Goal: Task Accomplishment & Management: Complete application form

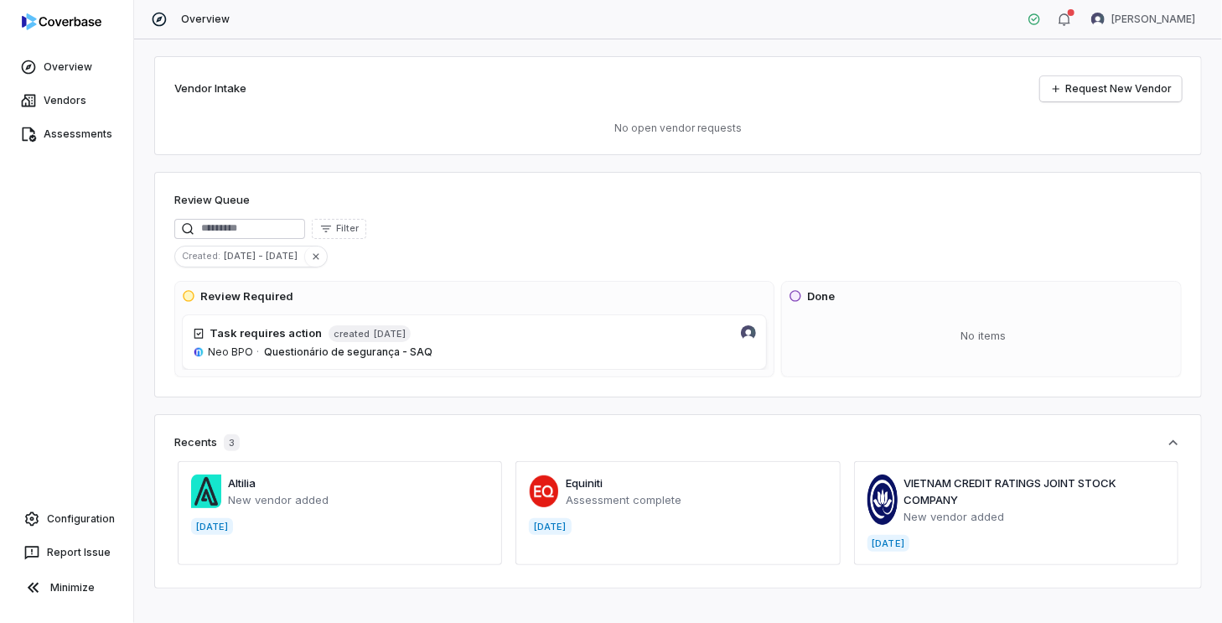
scroll to position [17, 0]
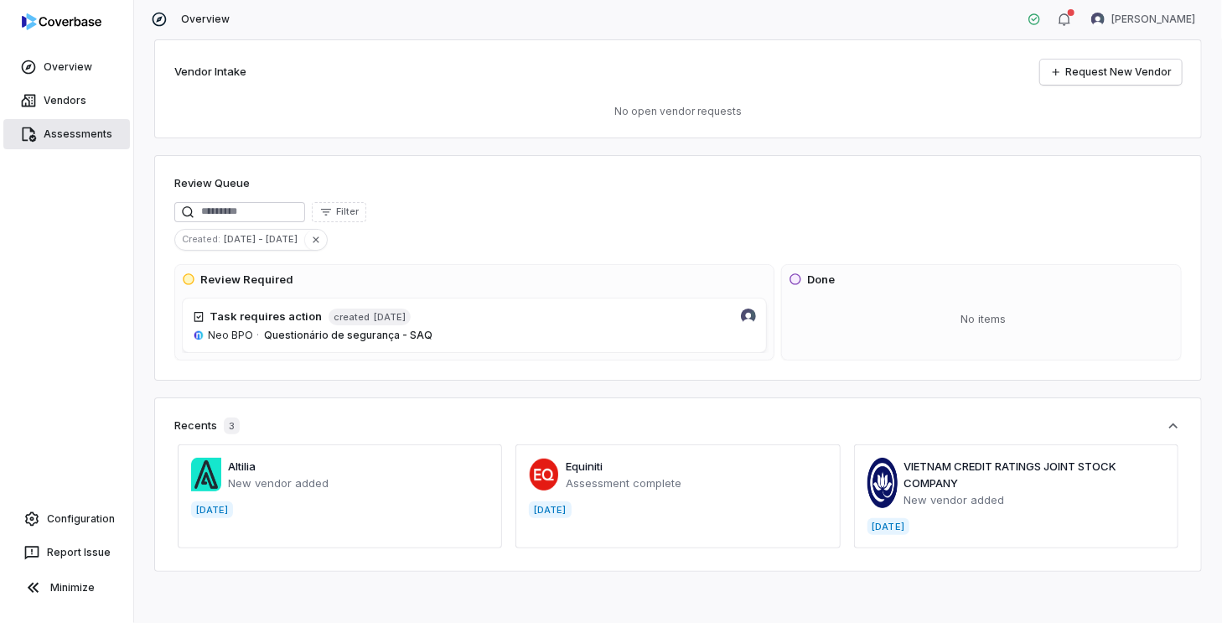
click at [103, 124] on link "Assessments" at bounding box center [66, 134] width 127 height 30
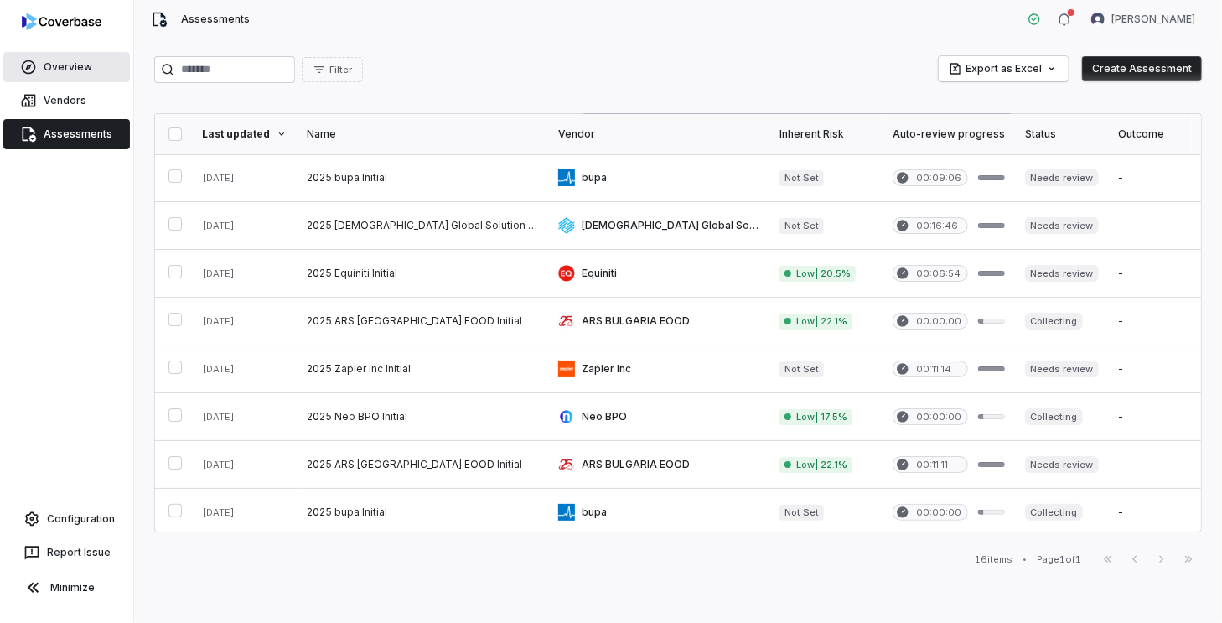
click at [88, 70] on span "Overview" at bounding box center [68, 66] width 49 height 13
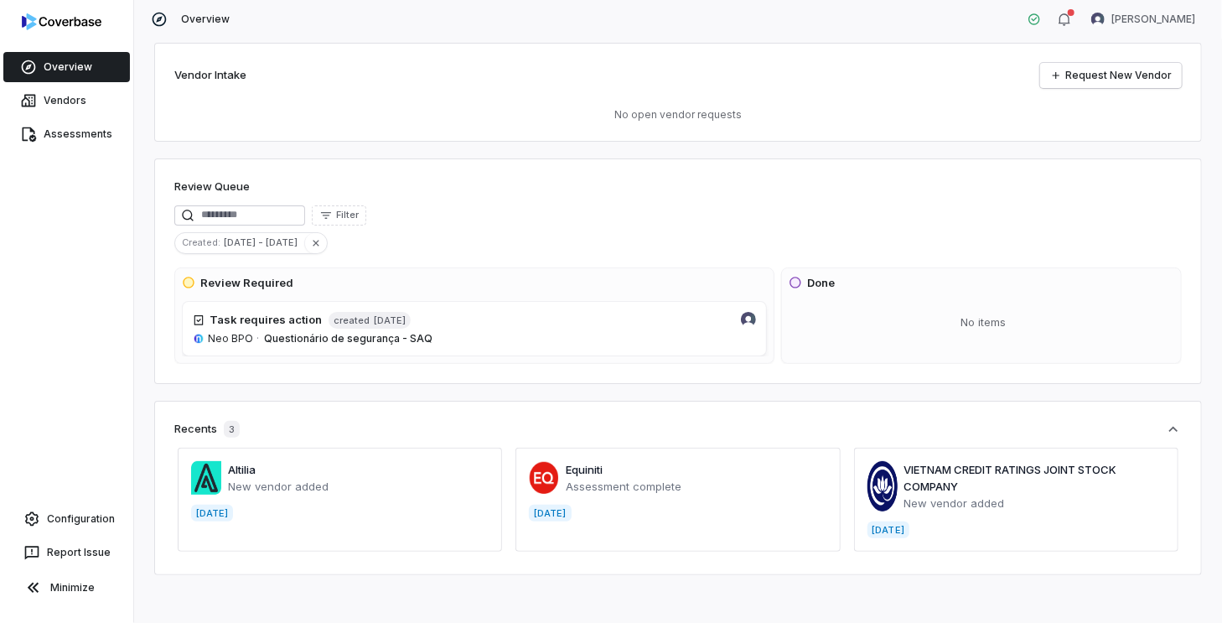
scroll to position [17, 0]
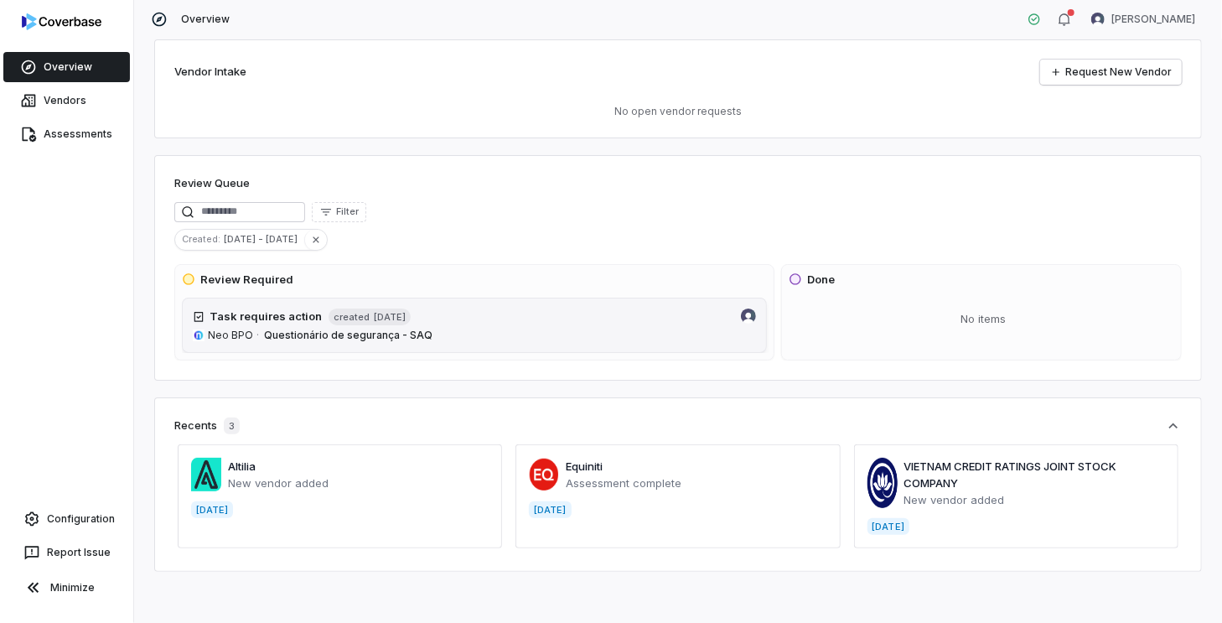
click at [634, 334] on span "Questionário de segurança - SAQ" at bounding box center [510, 335] width 492 height 13
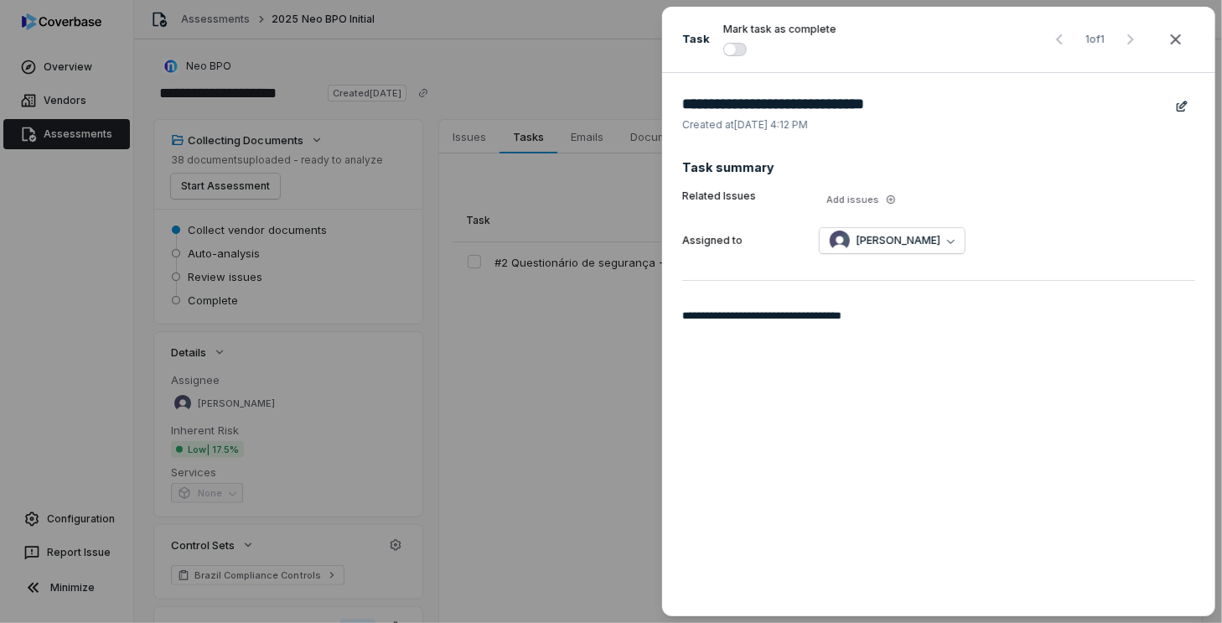
click at [626, 395] on div "**********" at bounding box center [611, 311] width 1222 height 623
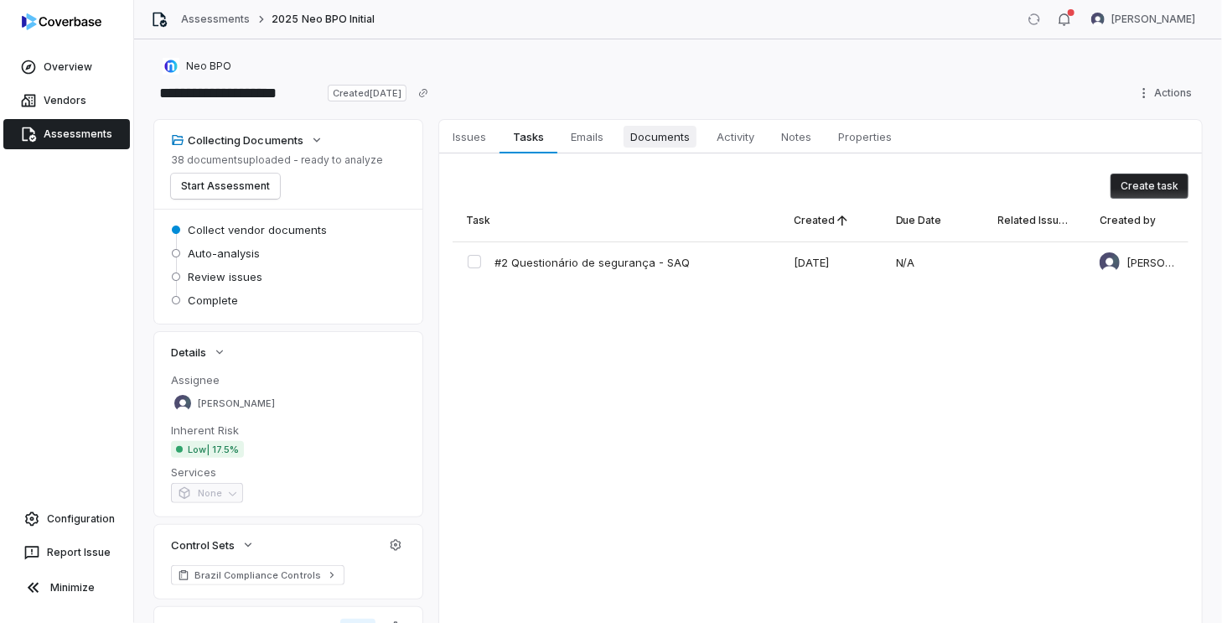
click at [651, 143] on span "Documents" at bounding box center [660, 137] width 73 height 22
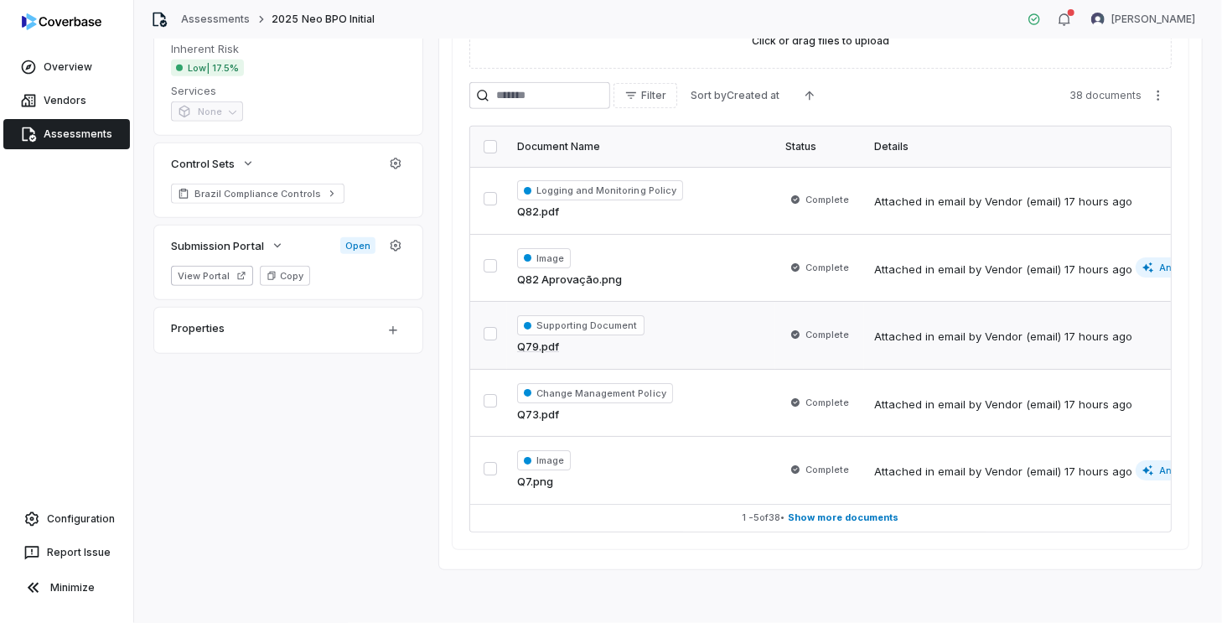
scroll to position [387, 0]
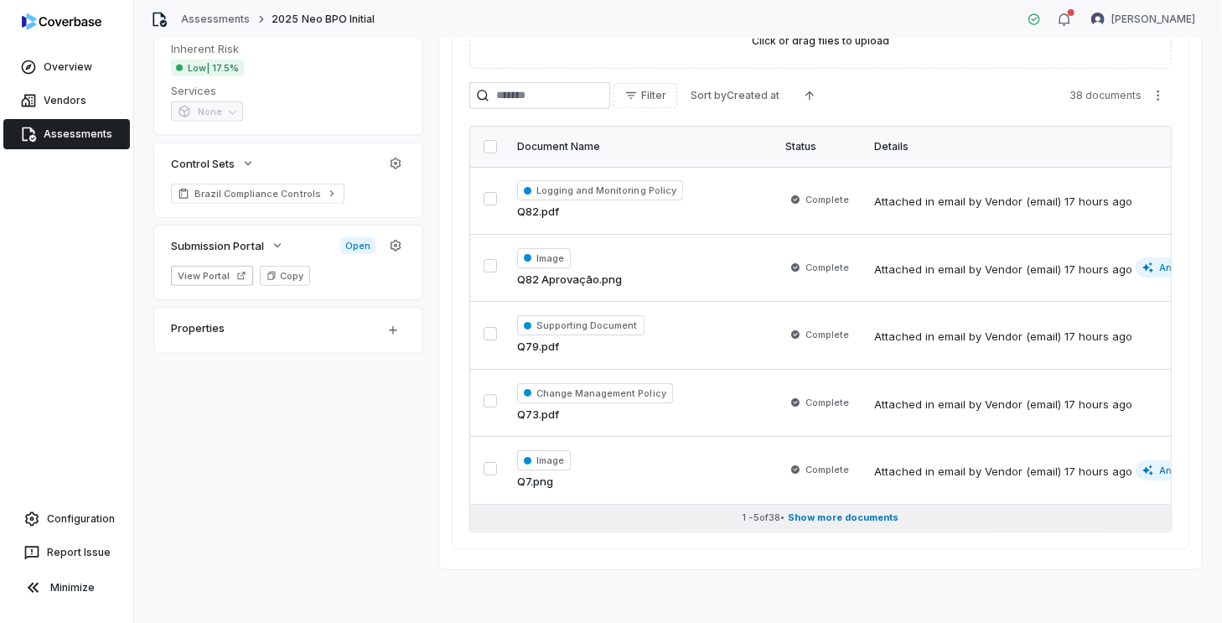
click at [846, 511] on span "Show more documents" at bounding box center [844, 517] width 111 height 13
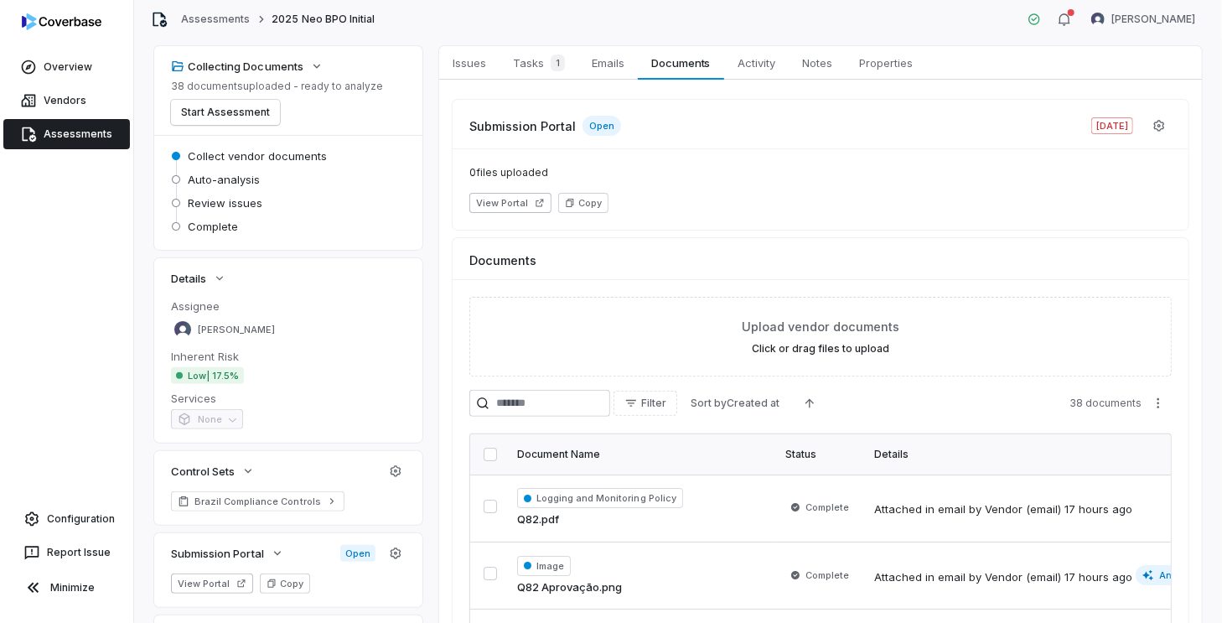
scroll to position [0, 0]
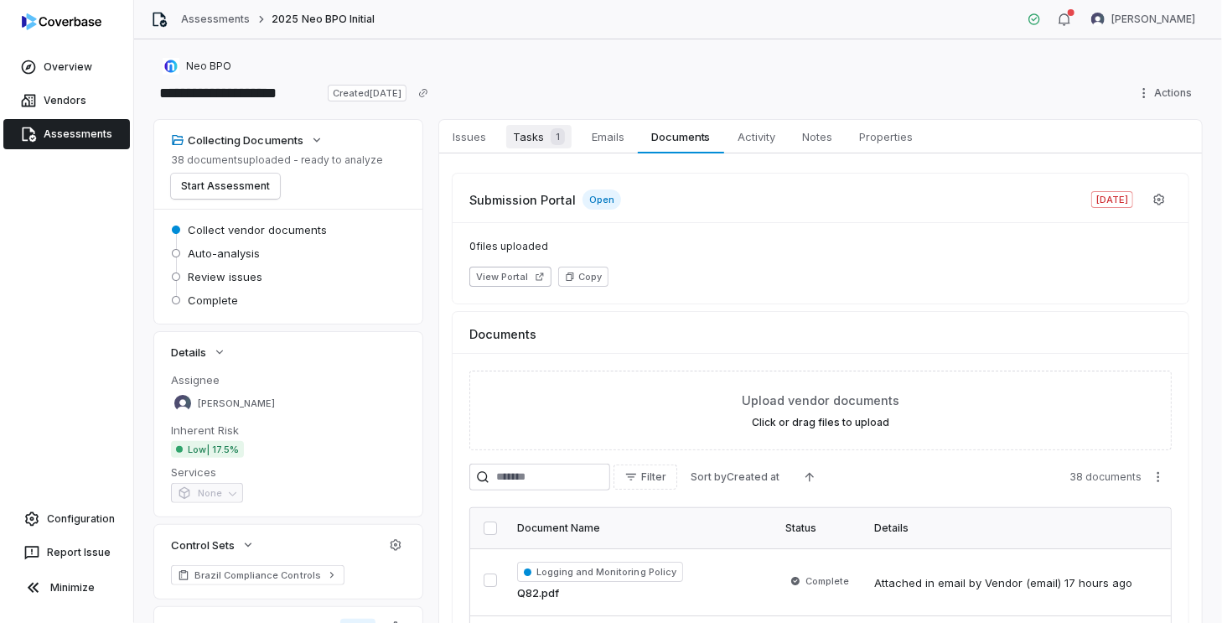
click at [537, 125] on span "Tasks 1" at bounding box center [538, 136] width 65 height 23
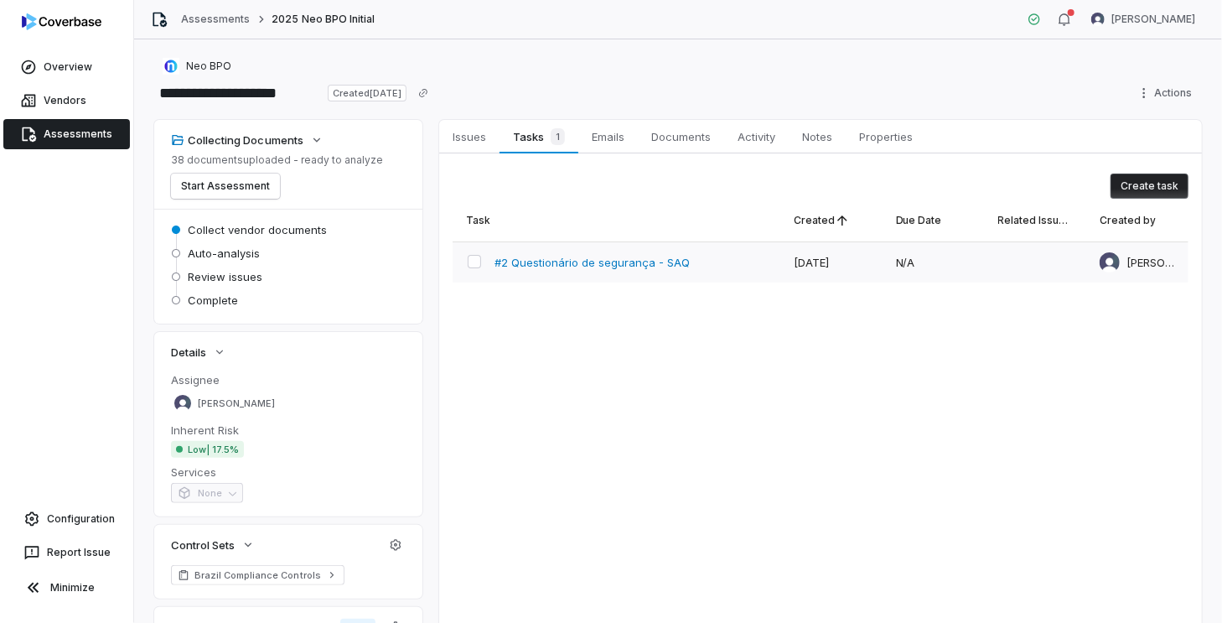
click at [643, 266] on span "#2 Questionário de segurança - SAQ" at bounding box center [592, 262] width 195 height 15
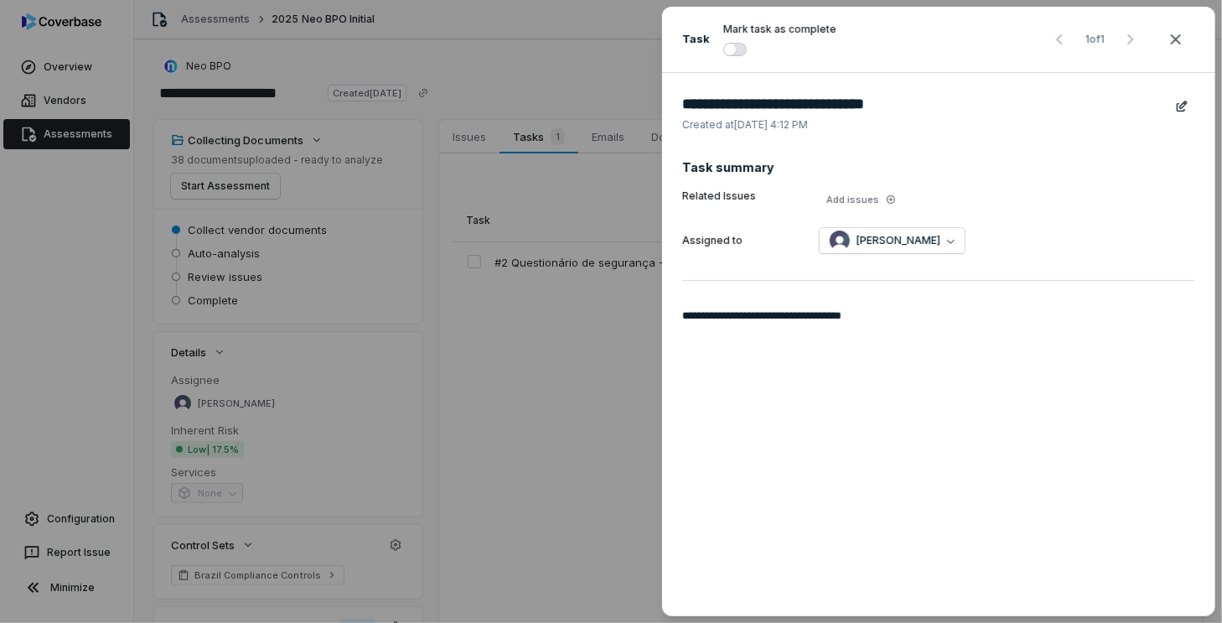
click at [600, 345] on div "**********" at bounding box center [611, 311] width 1222 height 623
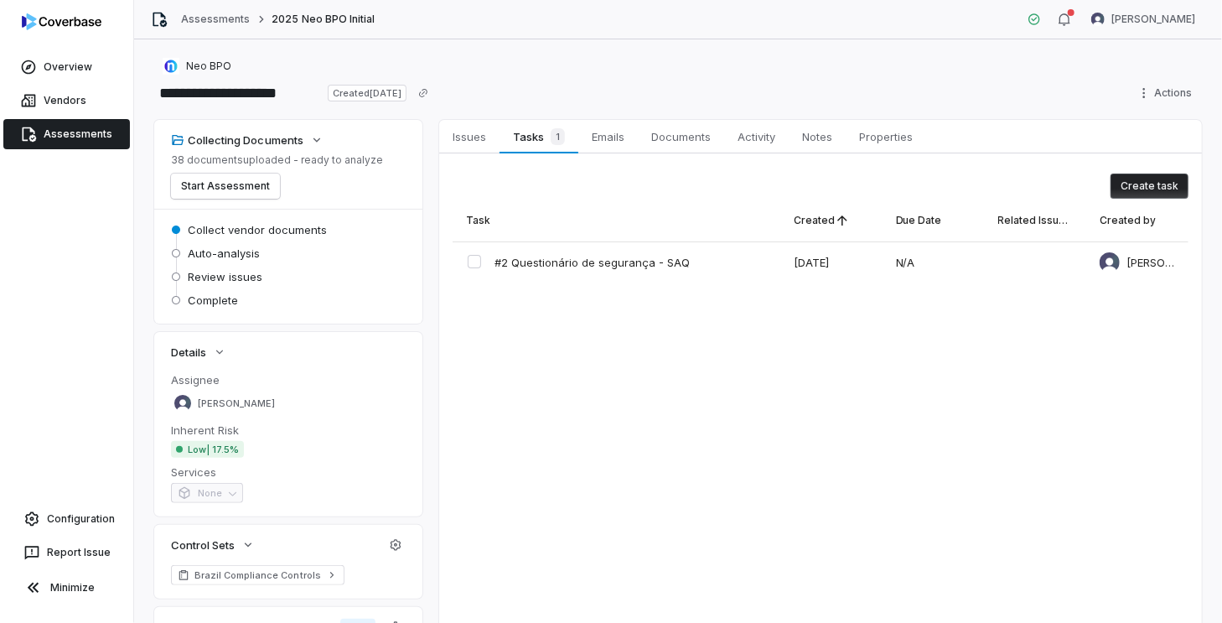
click at [247, 258] on span "Auto-analysis" at bounding box center [224, 253] width 72 height 15
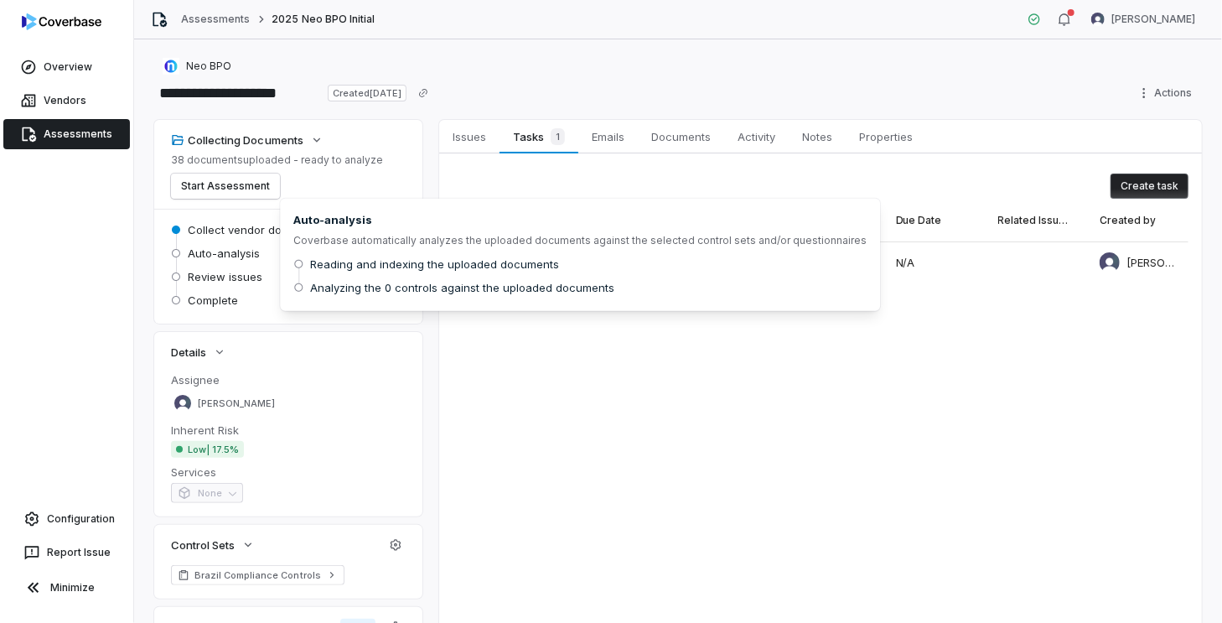
click at [238, 254] on span "Auto-analysis" at bounding box center [224, 253] width 72 height 15
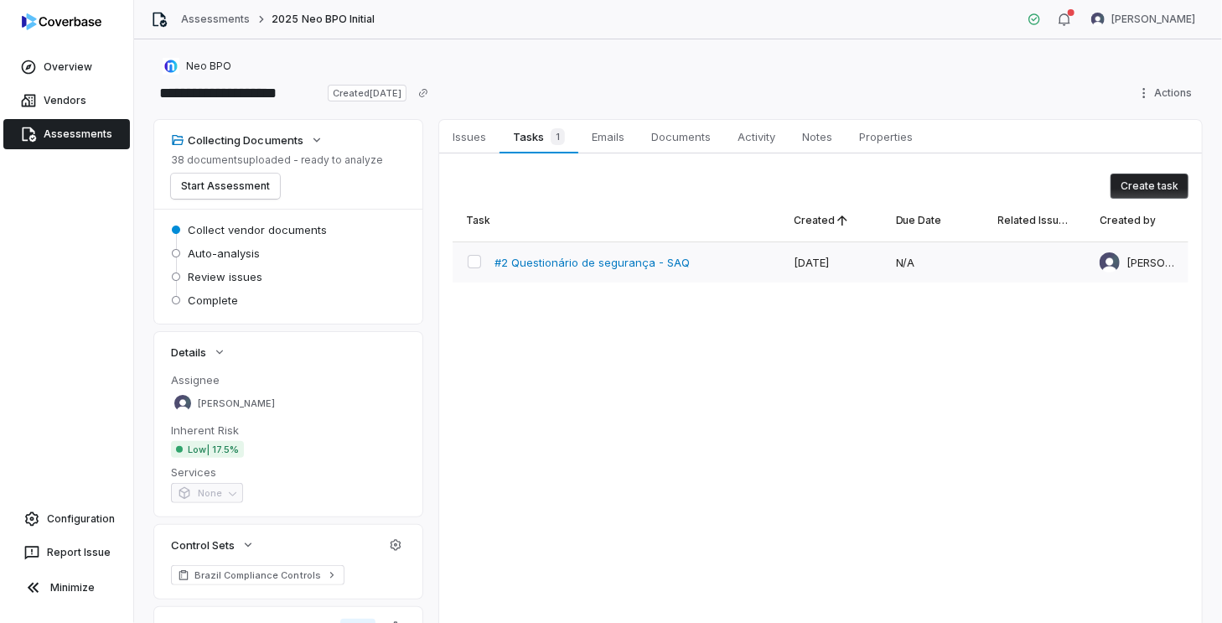
click at [553, 259] on span "#2 Questionário de segurança - SAQ" at bounding box center [592, 262] width 195 height 15
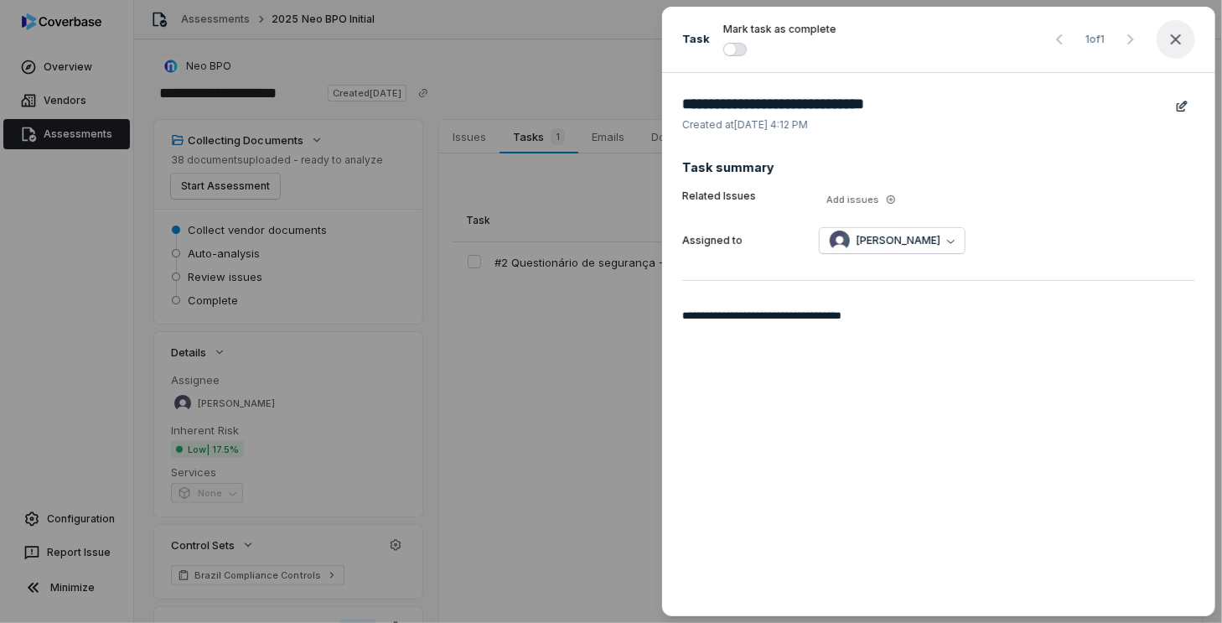
click at [1187, 46] on button "button" at bounding box center [1176, 39] width 39 height 39
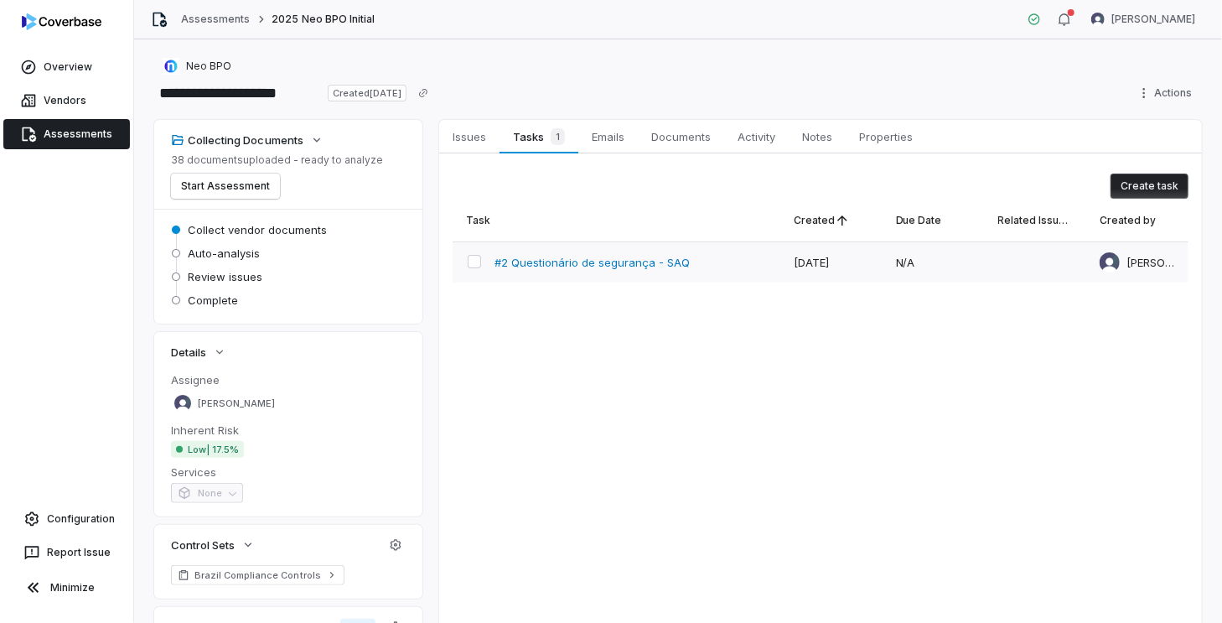
click at [672, 267] on span "#2 Questionário de segurança - SAQ" at bounding box center [592, 262] width 195 height 15
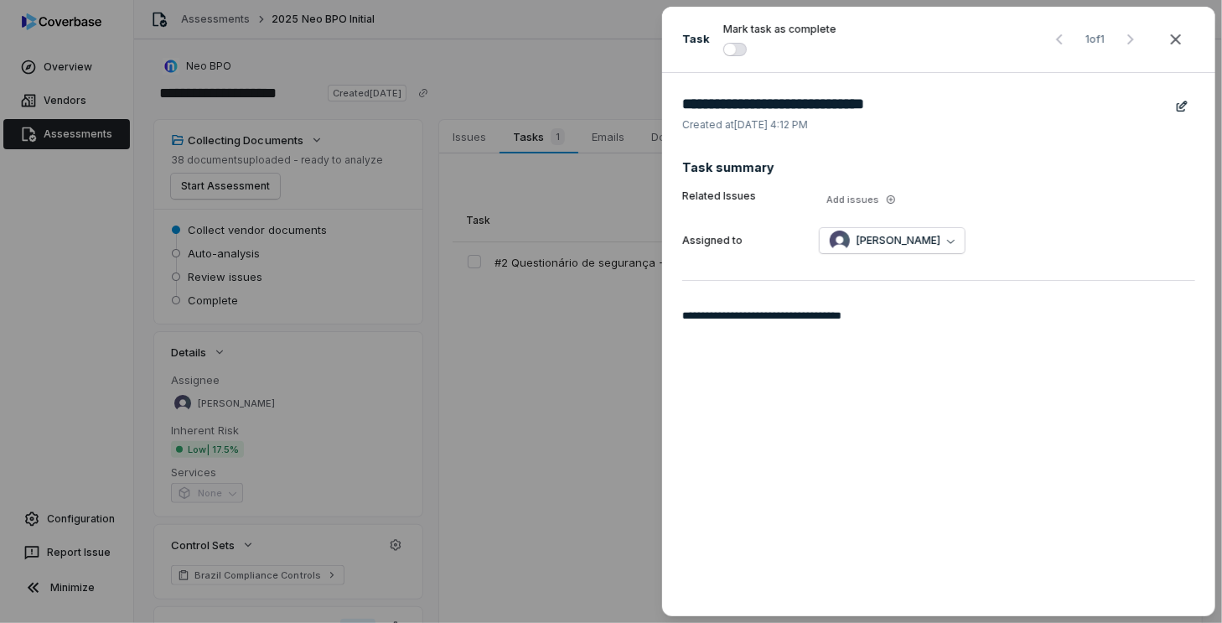
click at [724, 53] on span "button" at bounding box center [730, 50] width 12 height 12
click at [1188, 39] on button "button" at bounding box center [1176, 39] width 39 height 39
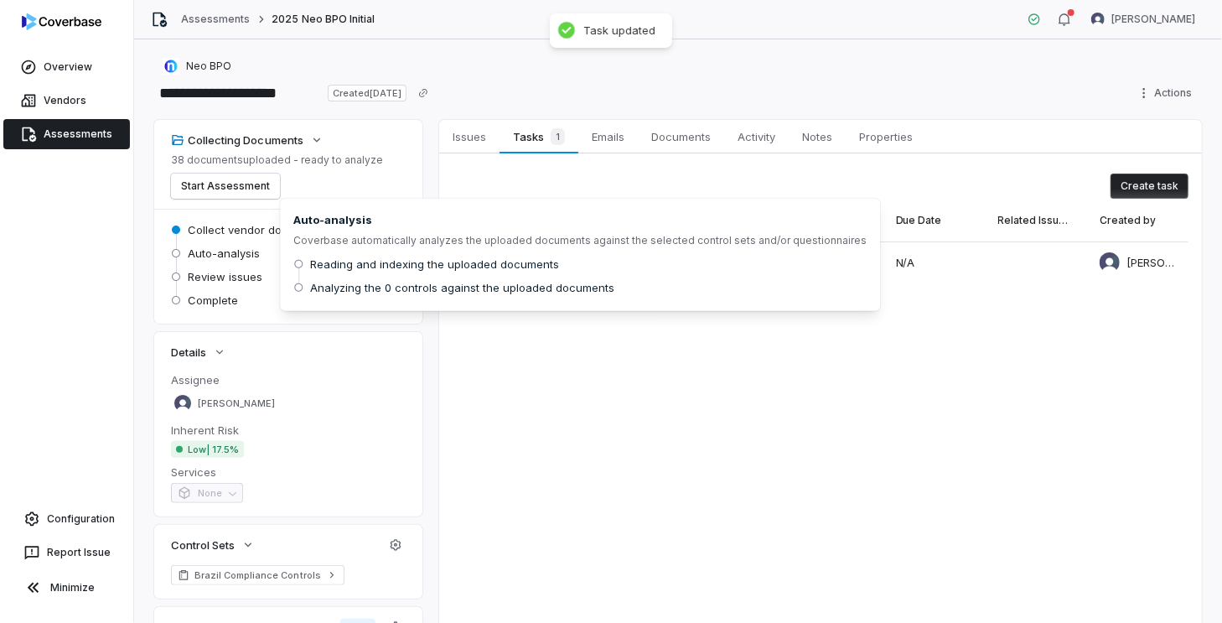
click at [242, 254] on span "Auto-analysis" at bounding box center [224, 253] width 72 height 15
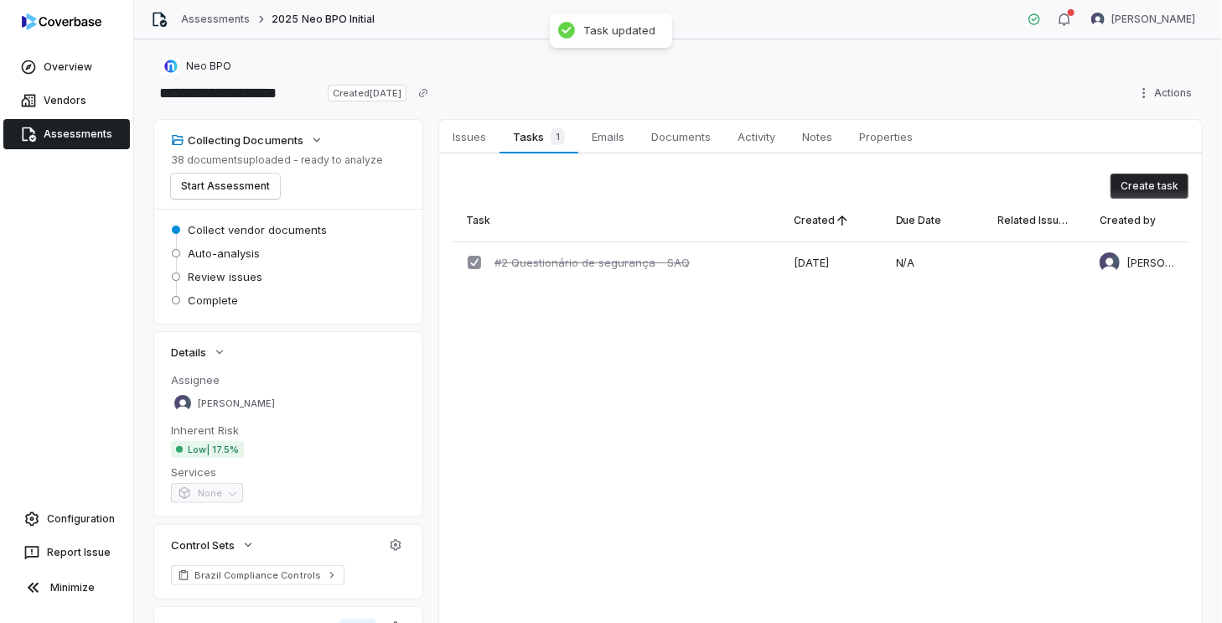
click at [270, 228] on span "Collect vendor documents" at bounding box center [257, 229] width 139 height 15
click at [674, 122] on link "Documents Documents" at bounding box center [684, 137] width 86 height 34
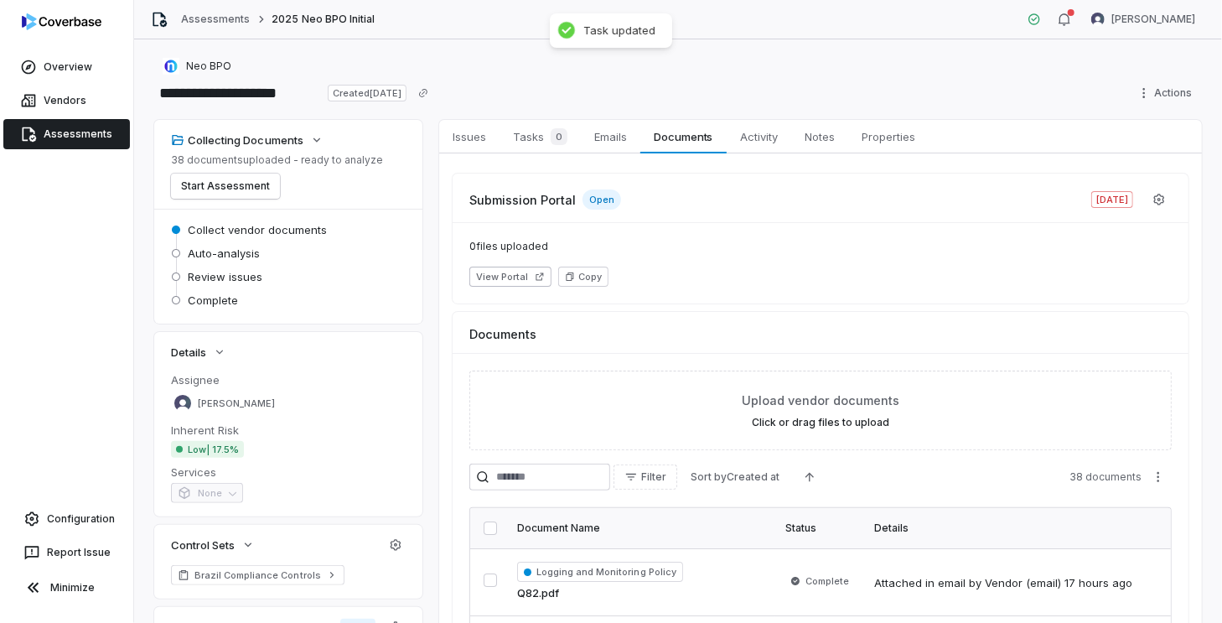
scroll to position [168, 0]
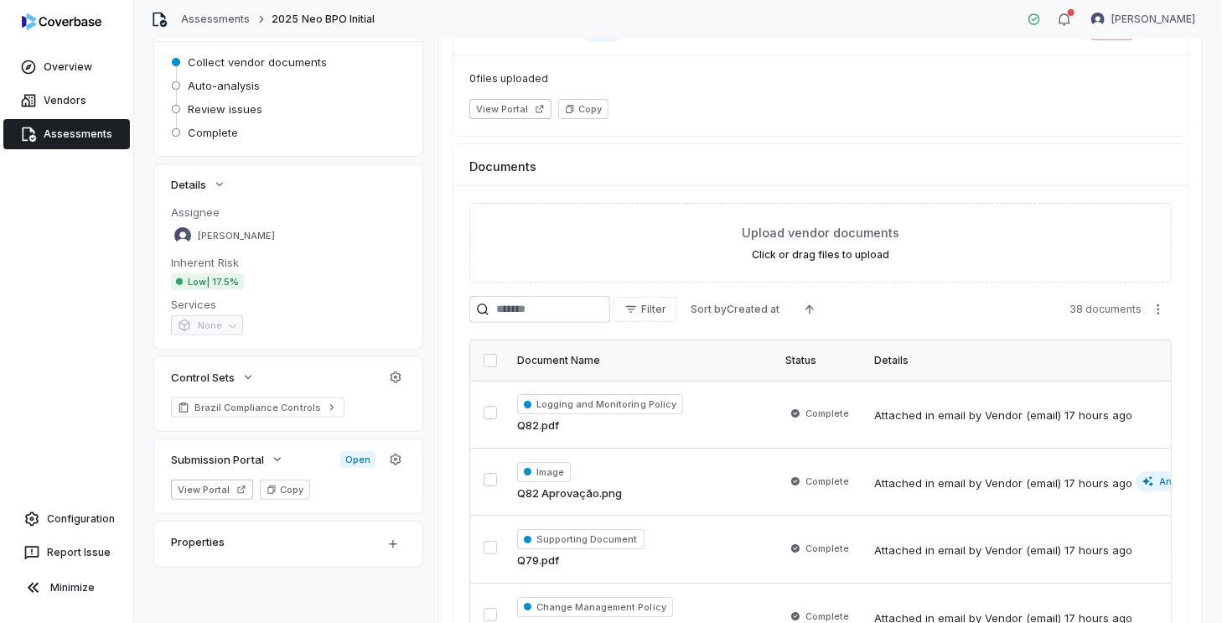
click at [484, 355] on button "button" at bounding box center [490, 360] width 13 height 13
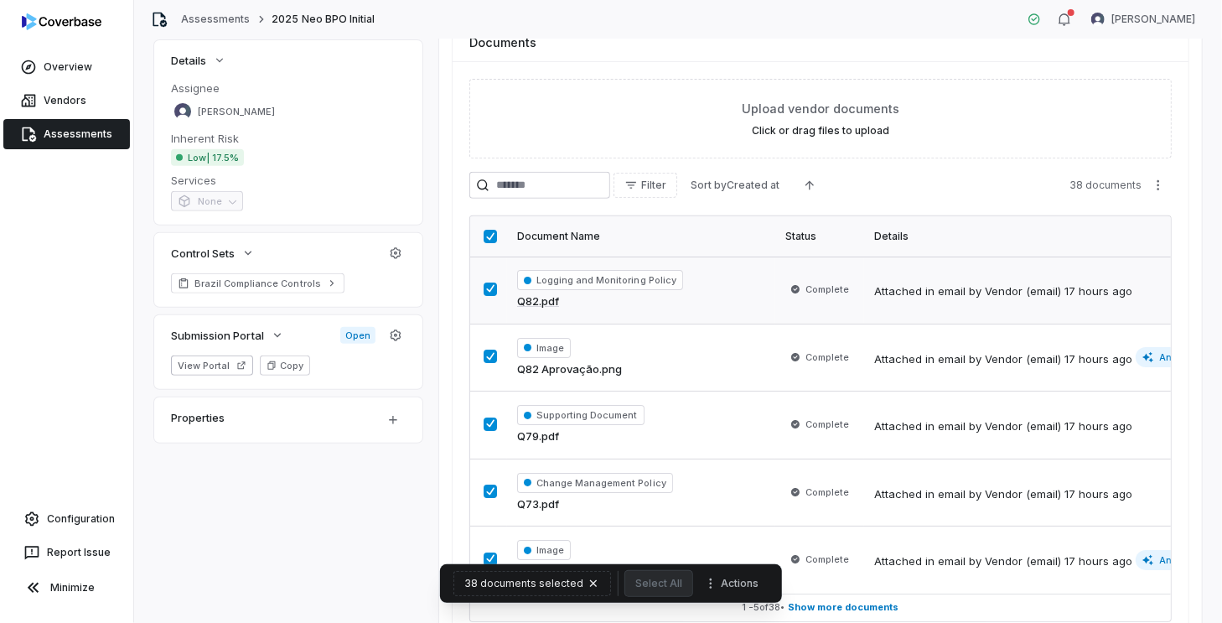
scroll to position [219, 0]
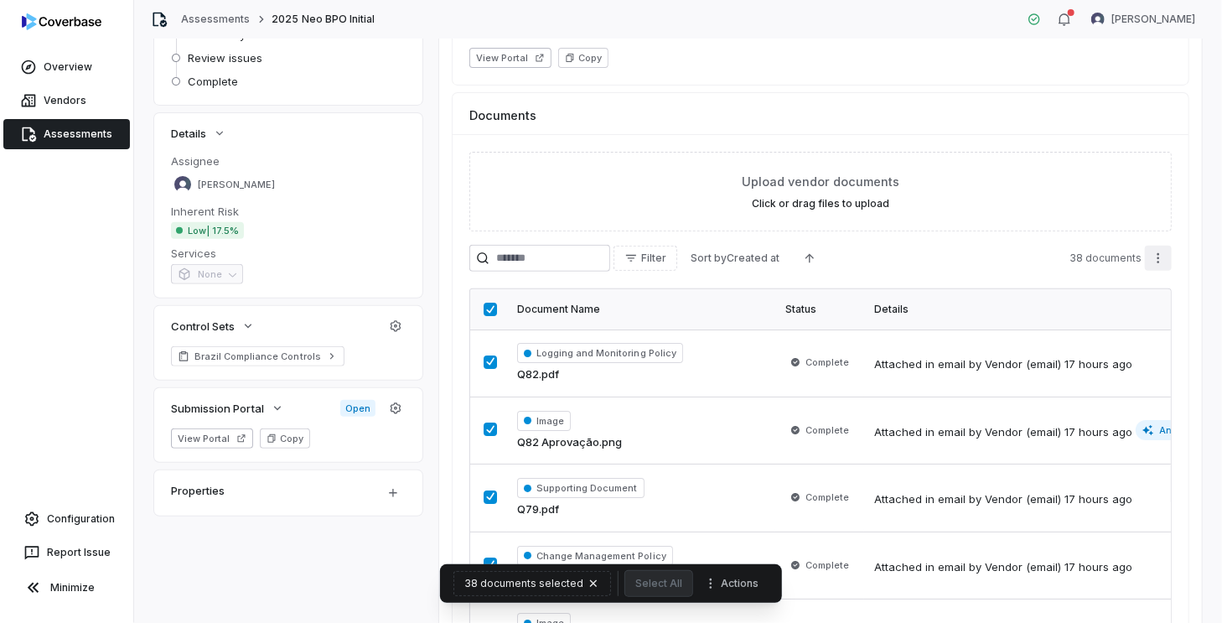
click at [1160, 255] on html "**********" at bounding box center [611, 311] width 1222 height 623
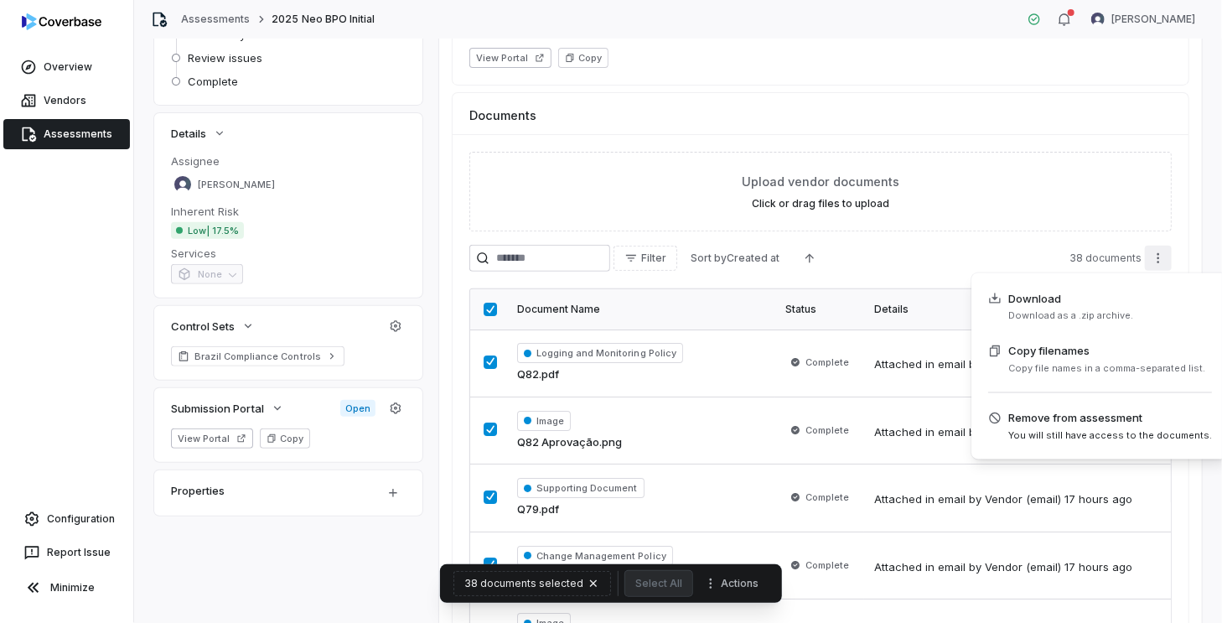
click at [946, 255] on html "**********" at bounding box center [611, 311] width 1222 height 623
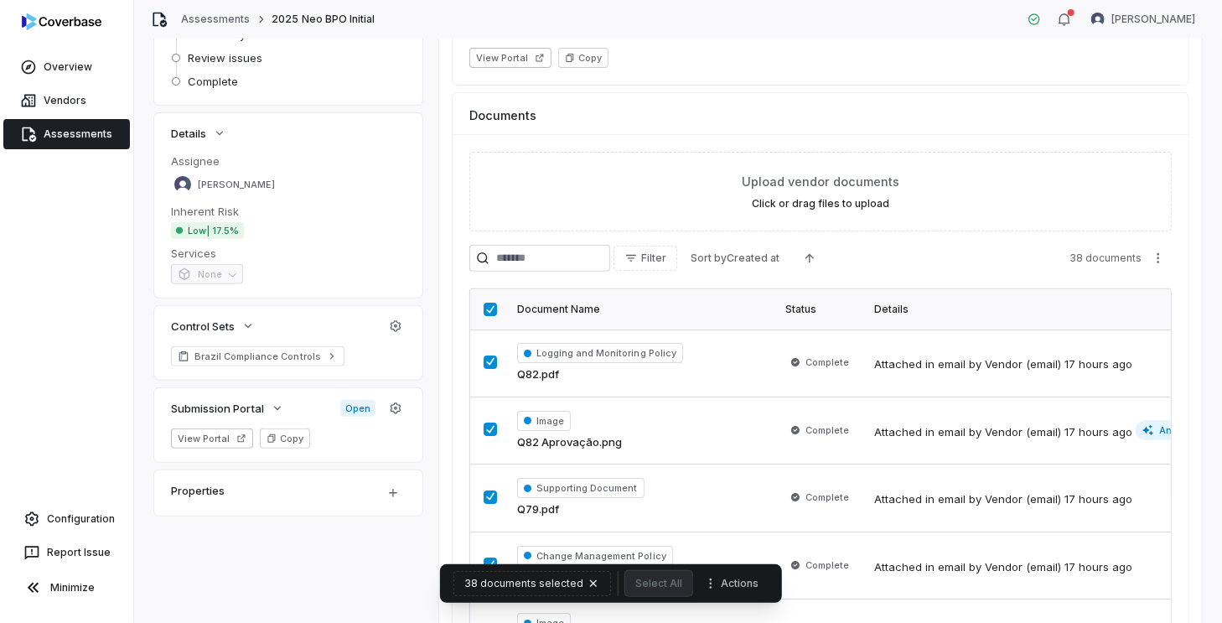
click at [490, 304] on button "button" at bounding box center [490, 309] width 13 height 13
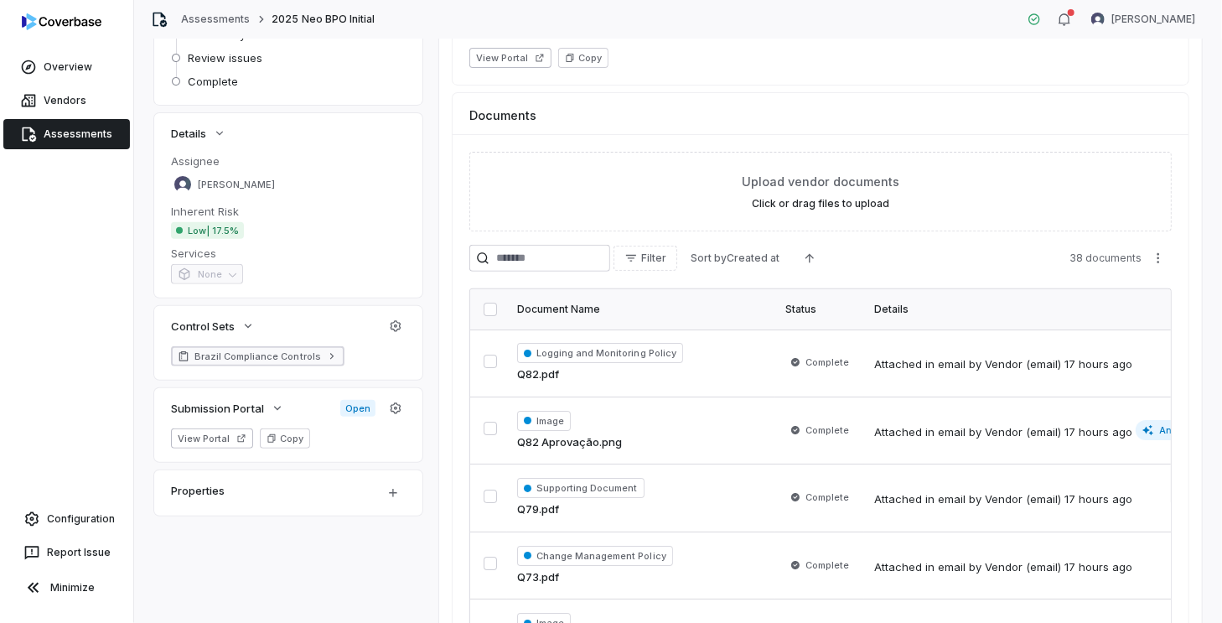
click at [293, 357] on span "Brazil Compliance Controls" at bounding box center [258, 356] width 127 height 13
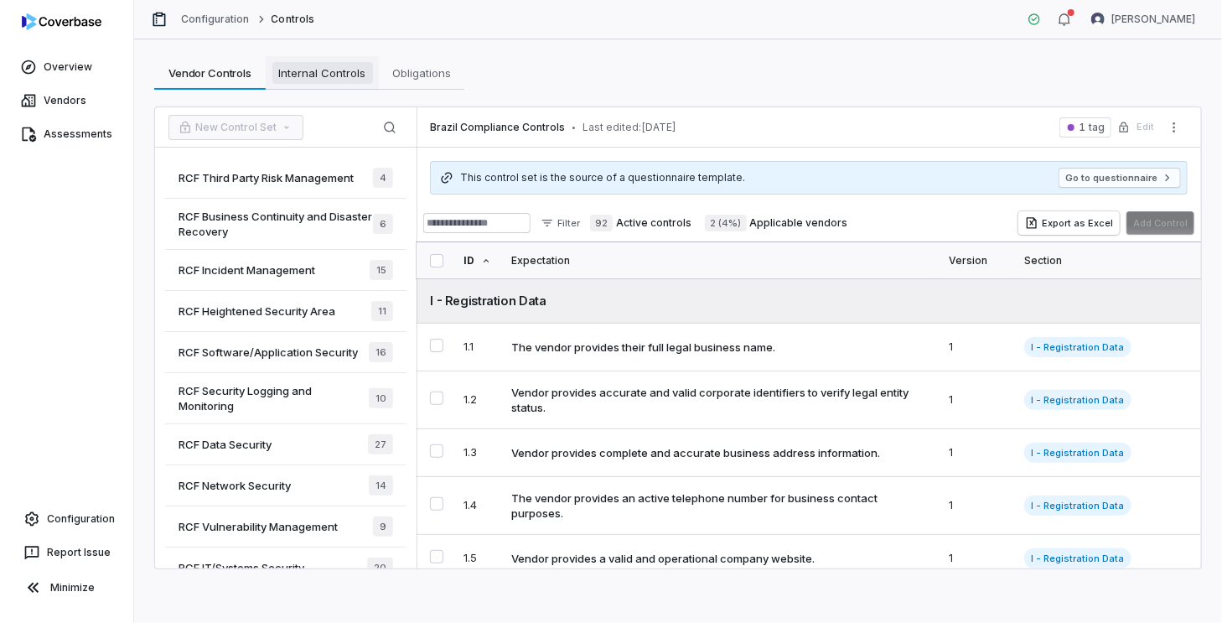
click at [346, 80] on span "Internal Controls" at bounding box center [322, 73] width 101 height 22
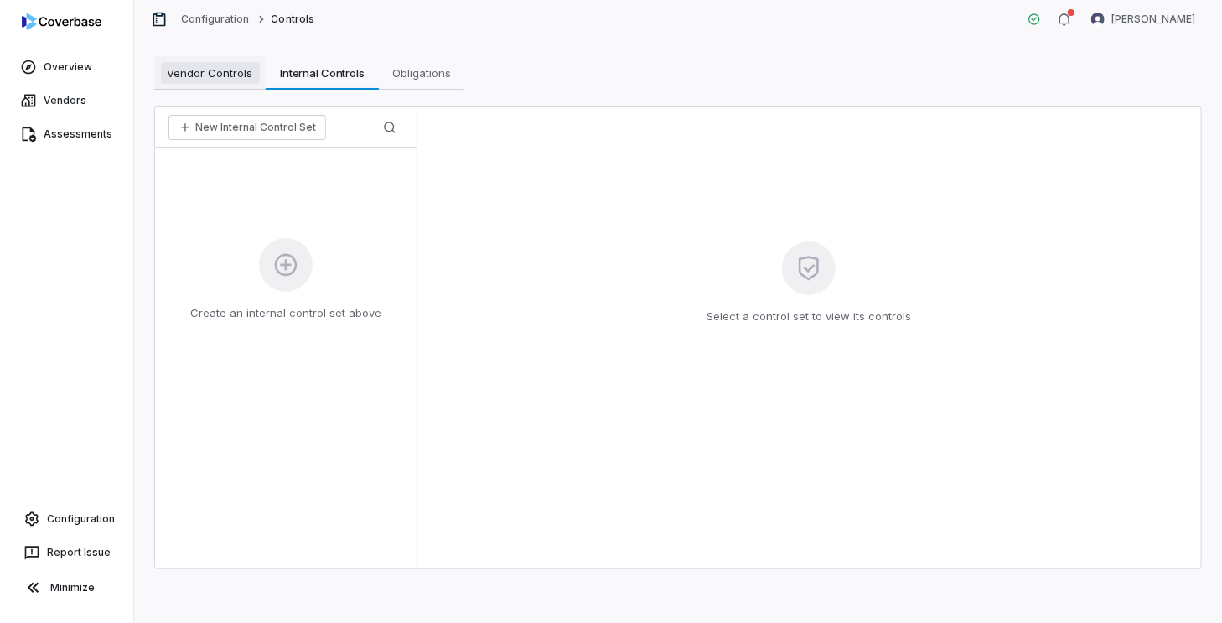
click at [237, 77] on span "Vendor Controls" at bounding box center [210, 73] width 99 height 22
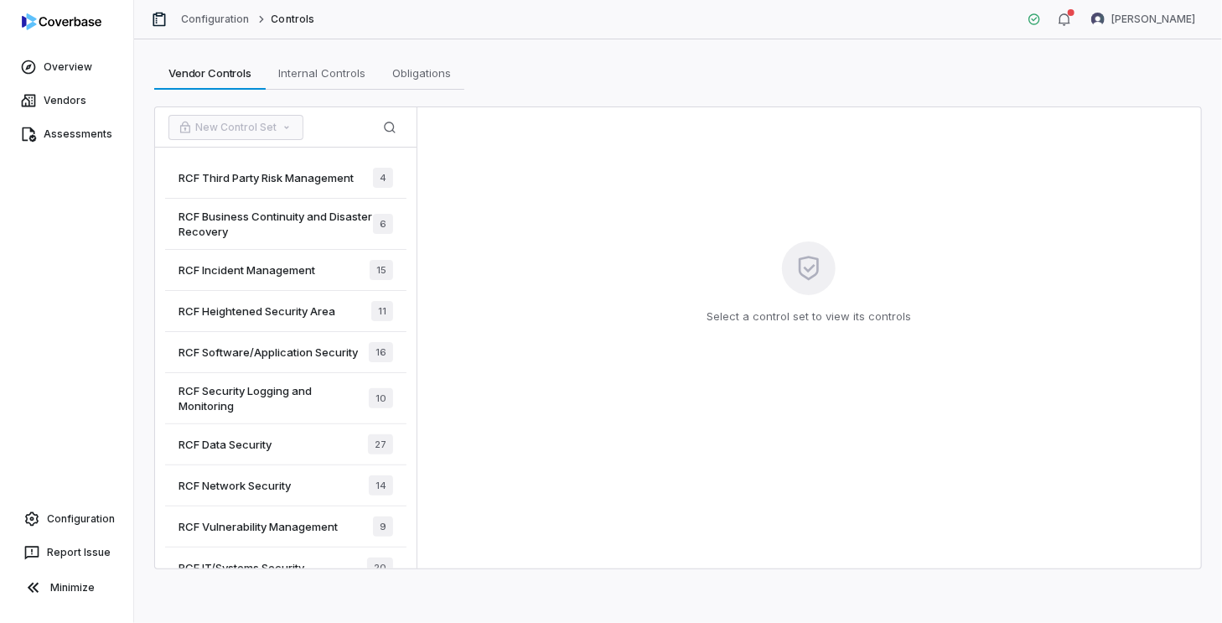
click at [296, 264] on span "RCF Incident Management" at bounding box center [247, 269] width 137 height 15
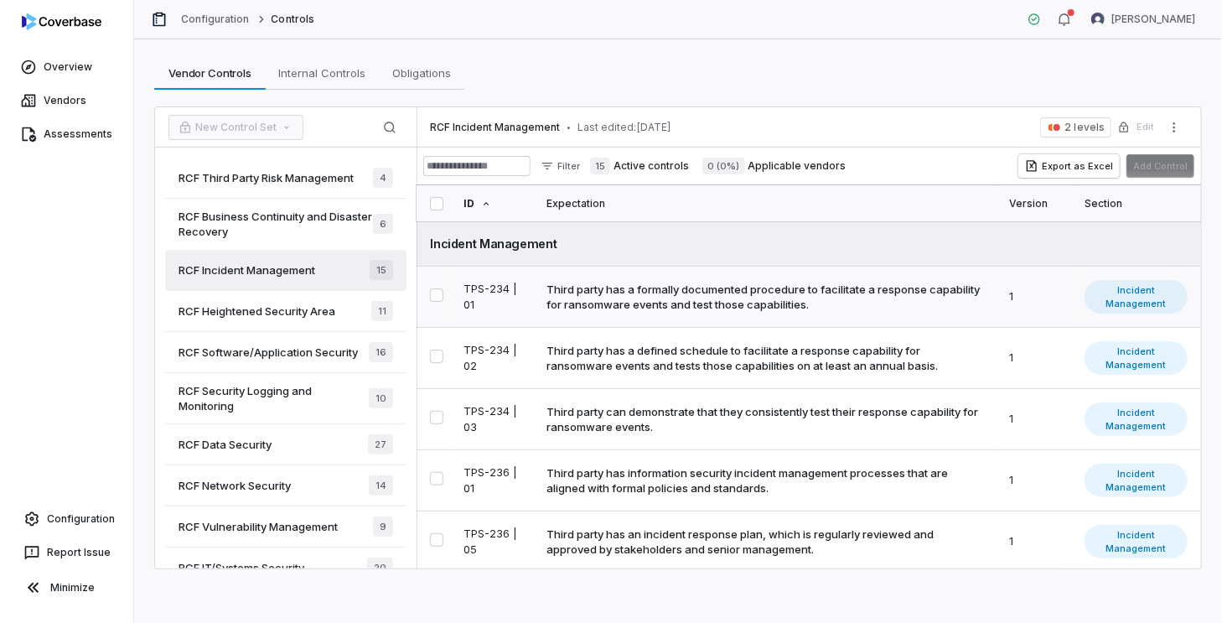
click at [852, 294] on div "Third party has a formally documented procedure to facilitate a response capabi…" at bounding box center [765, 297] width 436 height 30
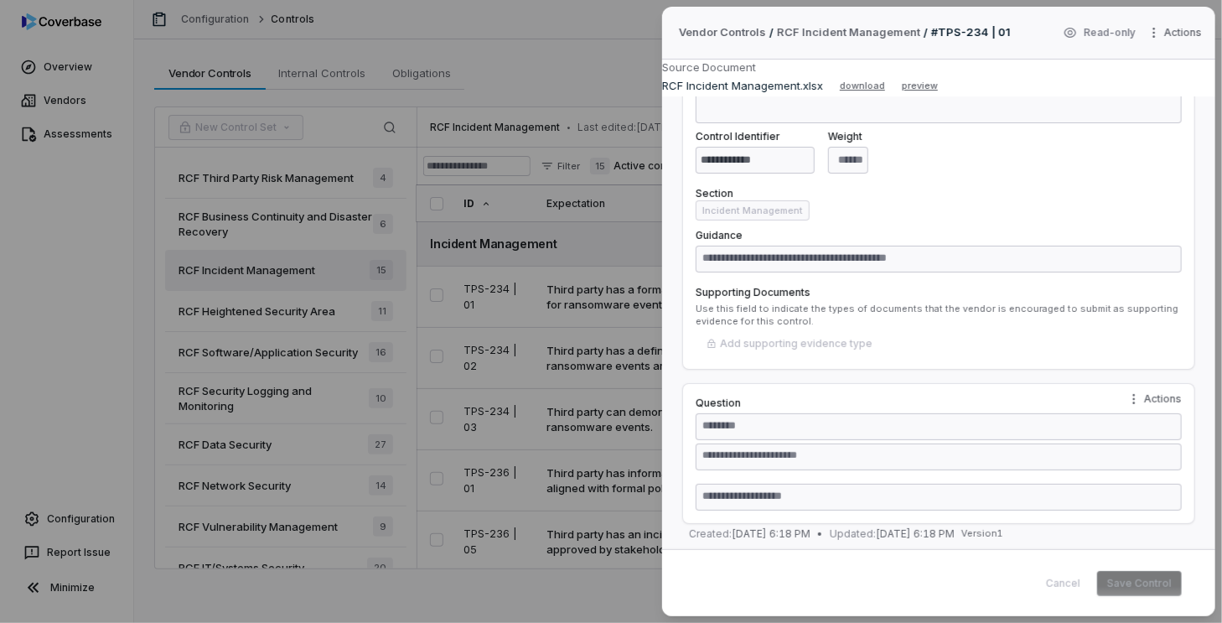
scroll to position [89, 0]
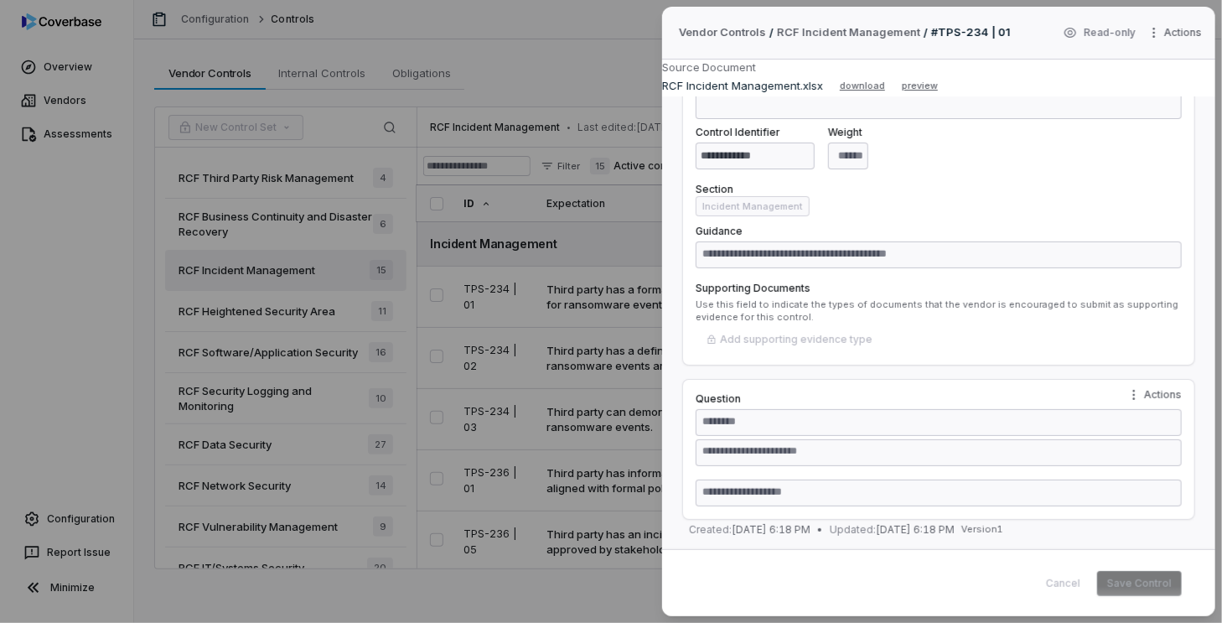
click at [548, 49] on div "**********" at bounding box center [611, 311] width 1222 height 623
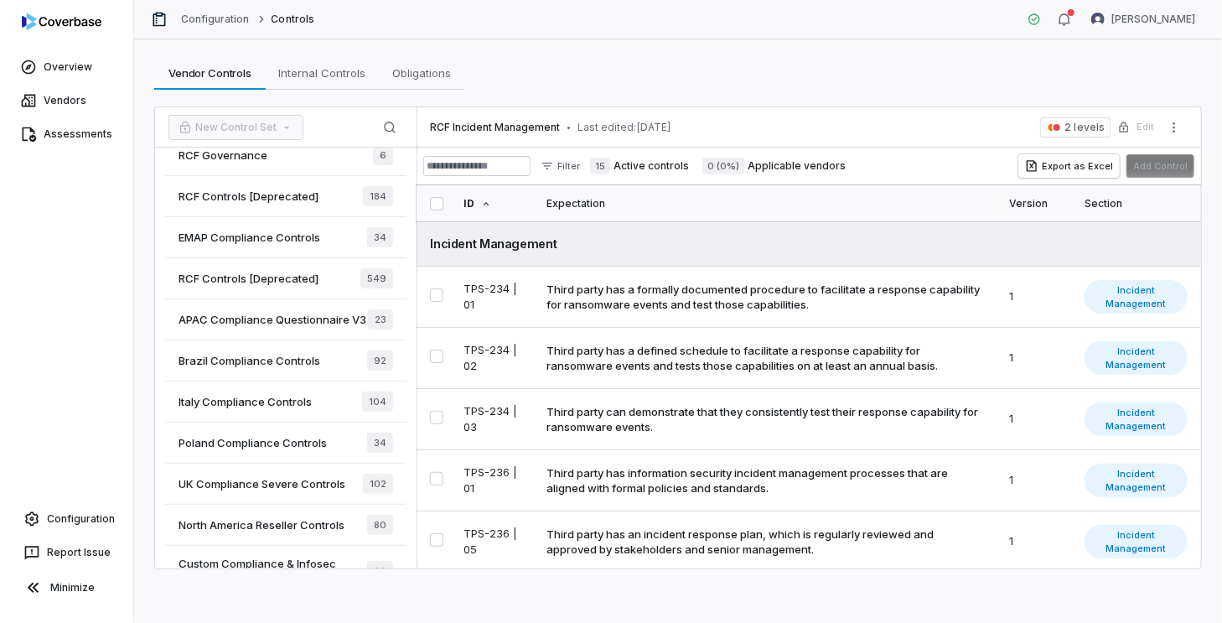
scroll to position [547, 0]
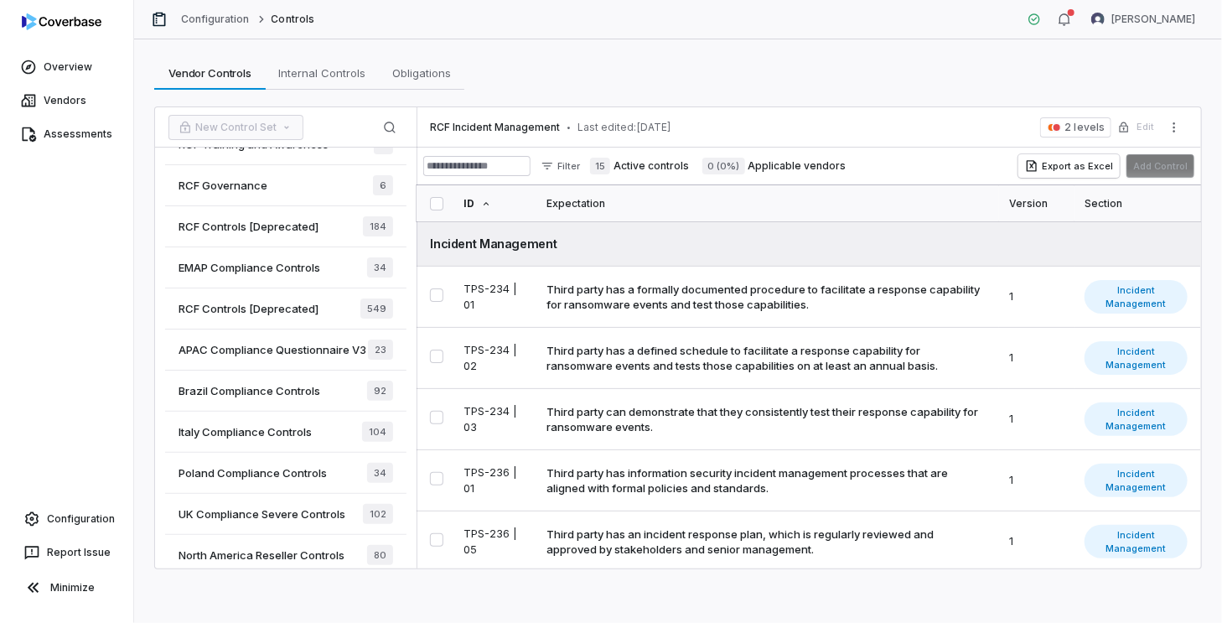
click at [324, 407] on div "Brazil Compliance Controls 92" at bounding box center [285, 391] width 241 height 41
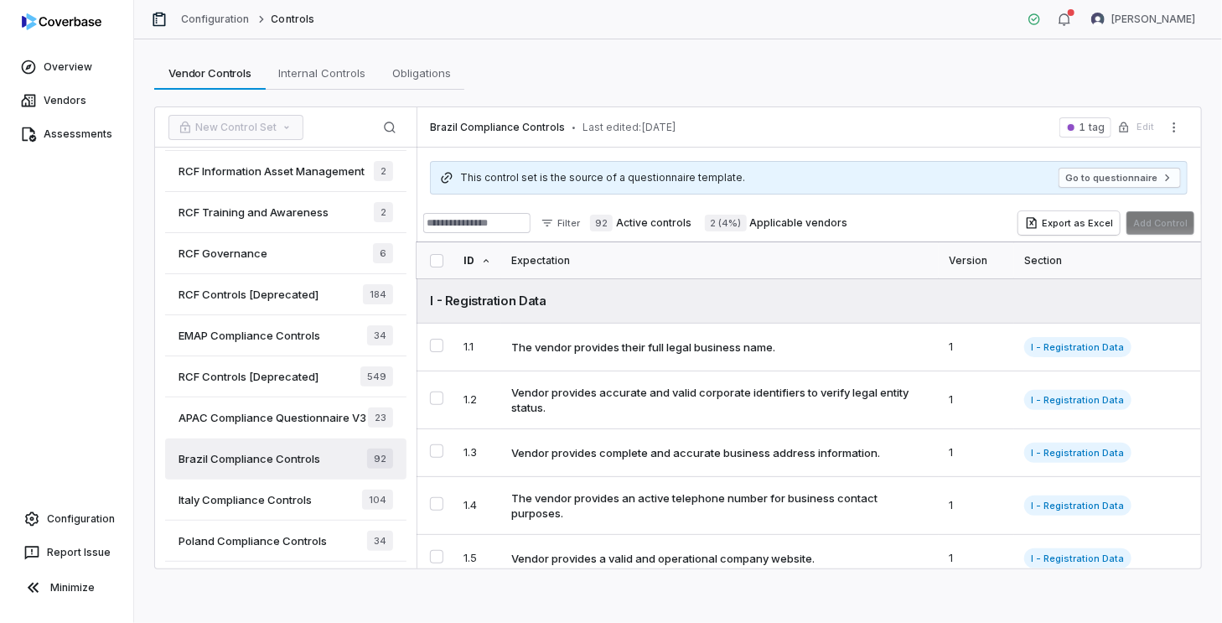
scroll to position [463, 0]
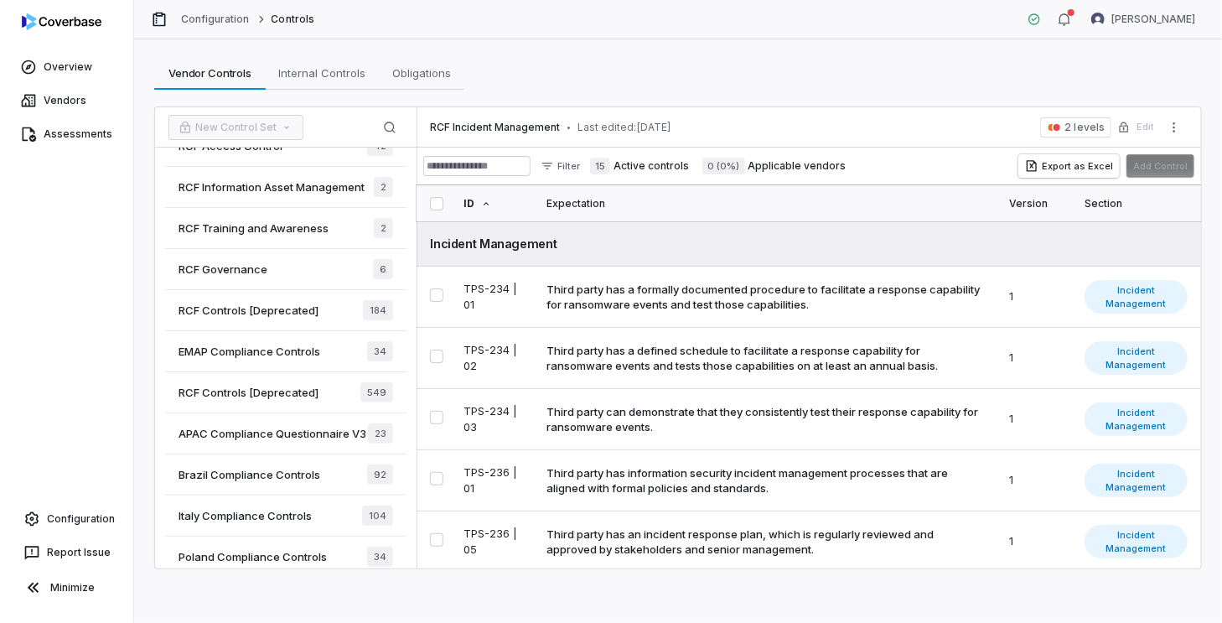
type textarea "*"
click at [1071, 16] on icon "button" at bounding box center [1064, 19] width 13 height 13
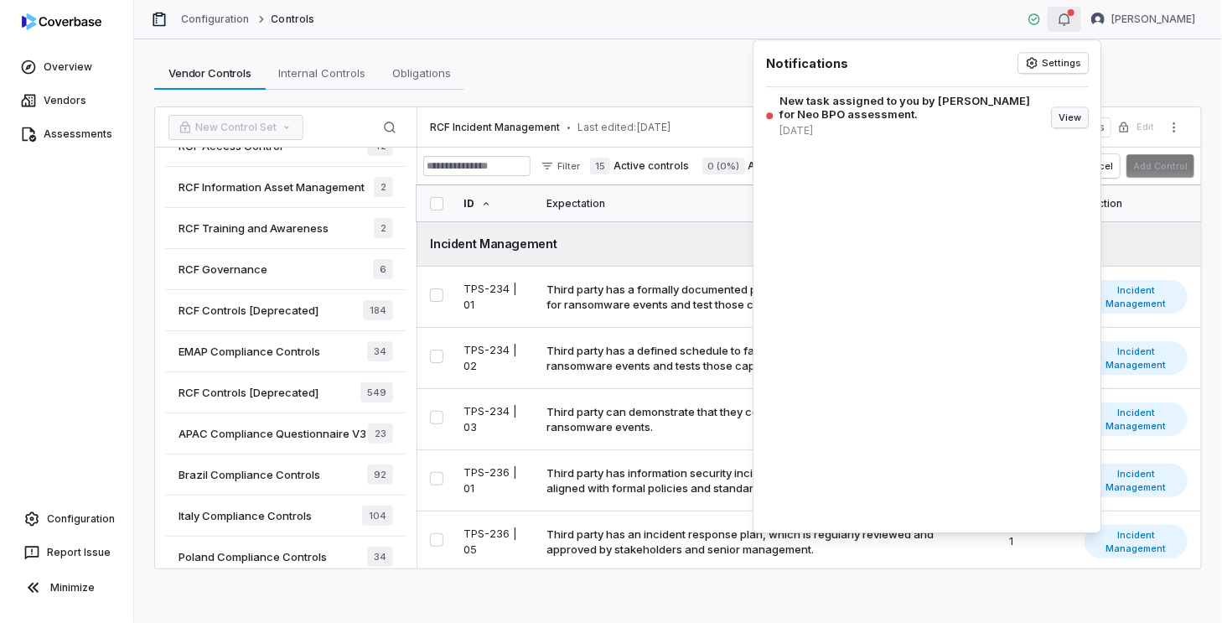
click at [1067, 120] on button "View" at bounding box center [1070, 117] width 36 height 20
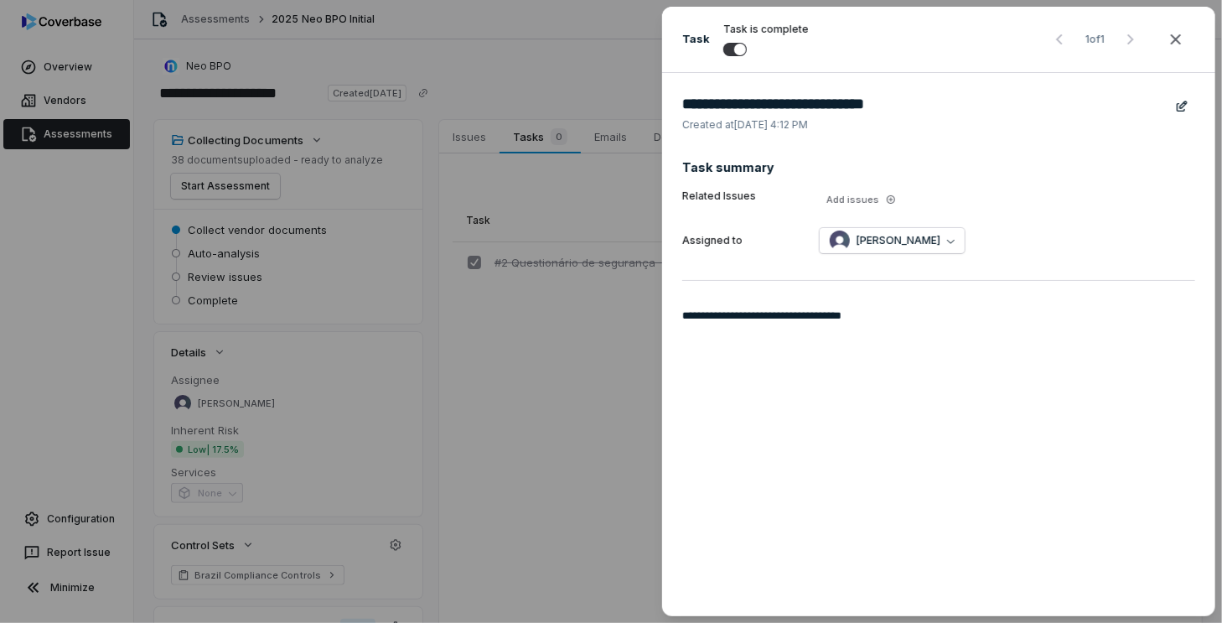
click at [589, 308] on div "**********" at bounding box center [611, 311] width 1222 height 623
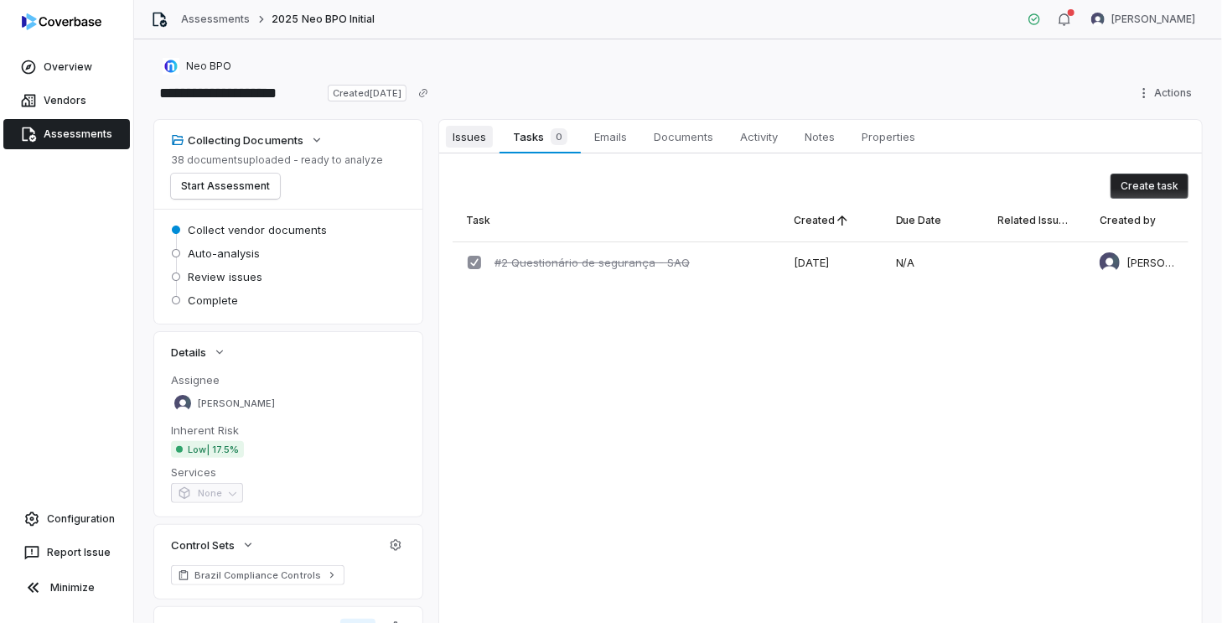
click at [480, 137] on span "Issues" at bounding box center [469, 137] width 47 height 22
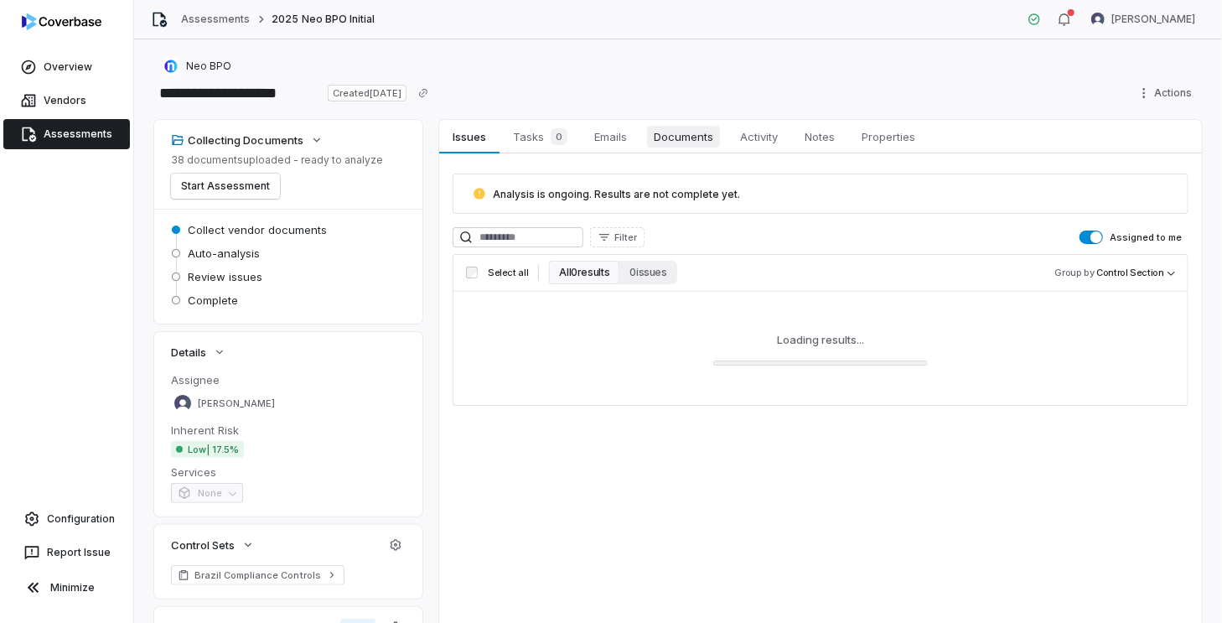
click at [654, 137] on span "Documents" at bounding box center [683, 137] width 73 height 22
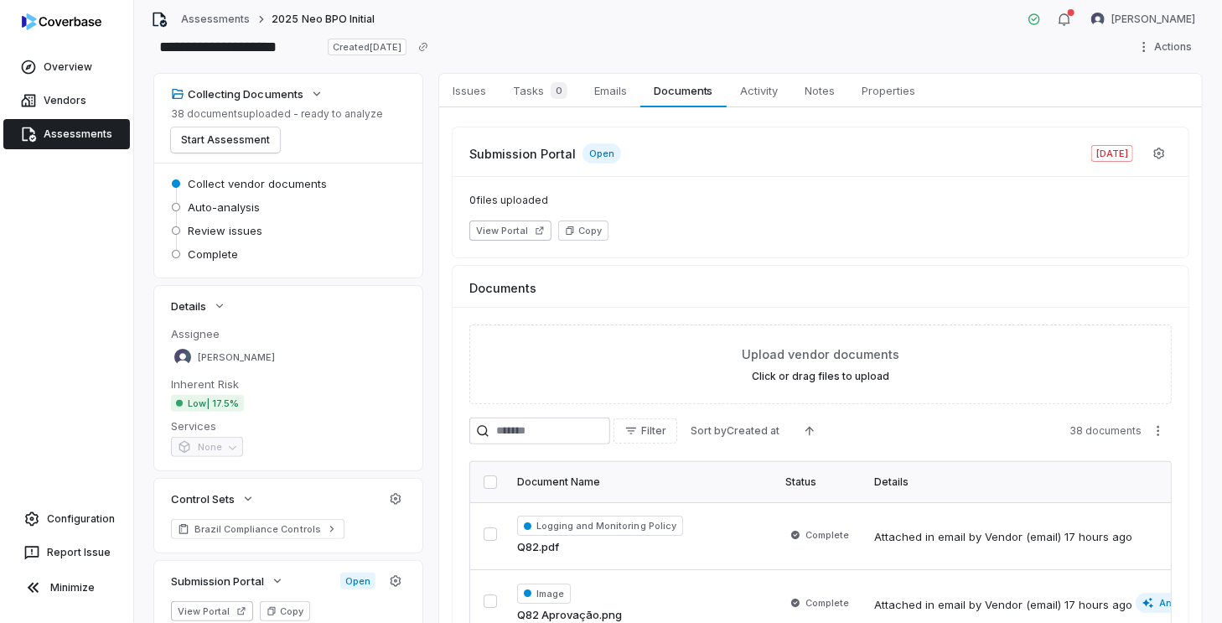
scroll to position [84, 0]
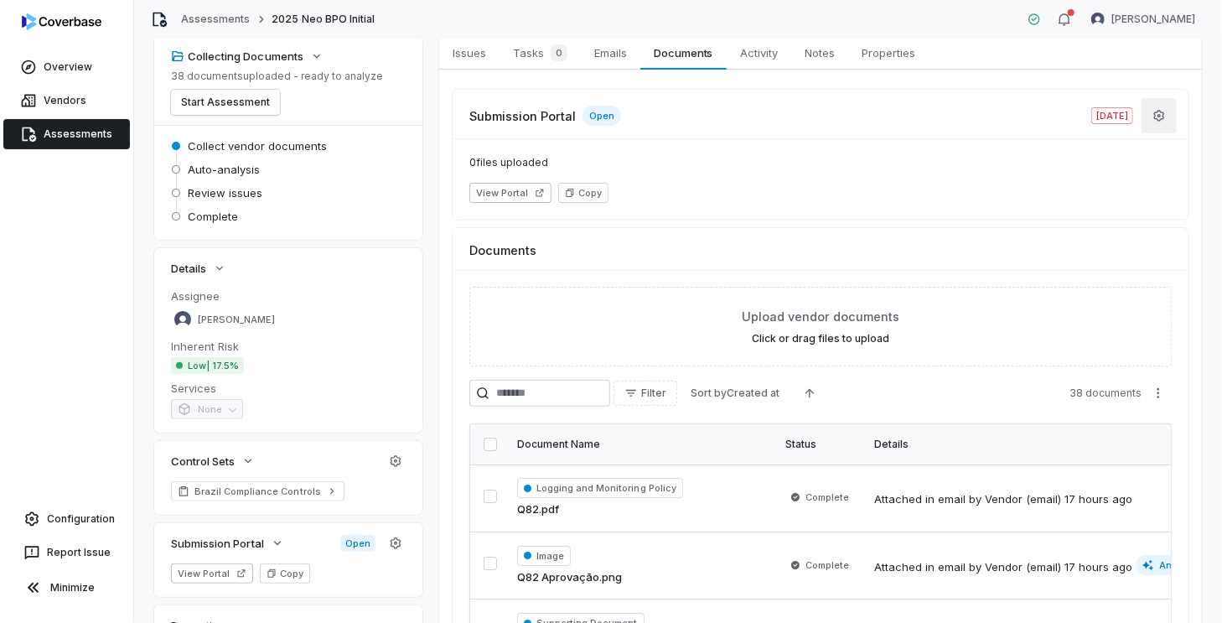
click at [1157, 113] on icon "button" at bounding box center [1159, 115] width 13 height 13
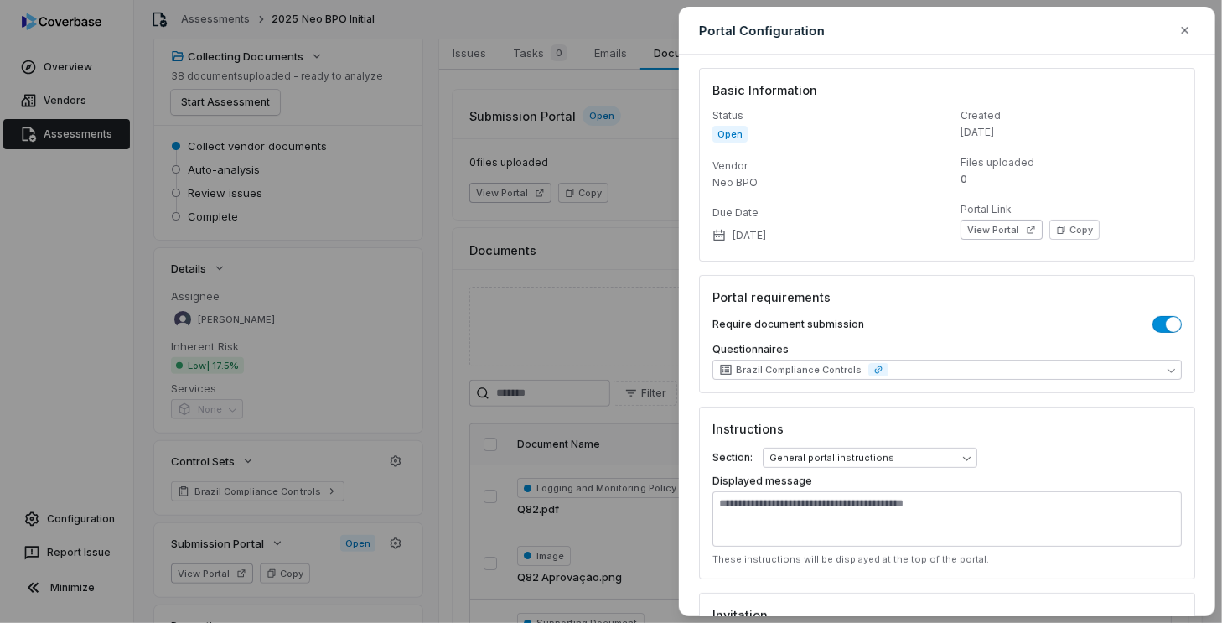
click at [591, 325] on div "**********" at bounding box center [611, 311] width 1222 height 623
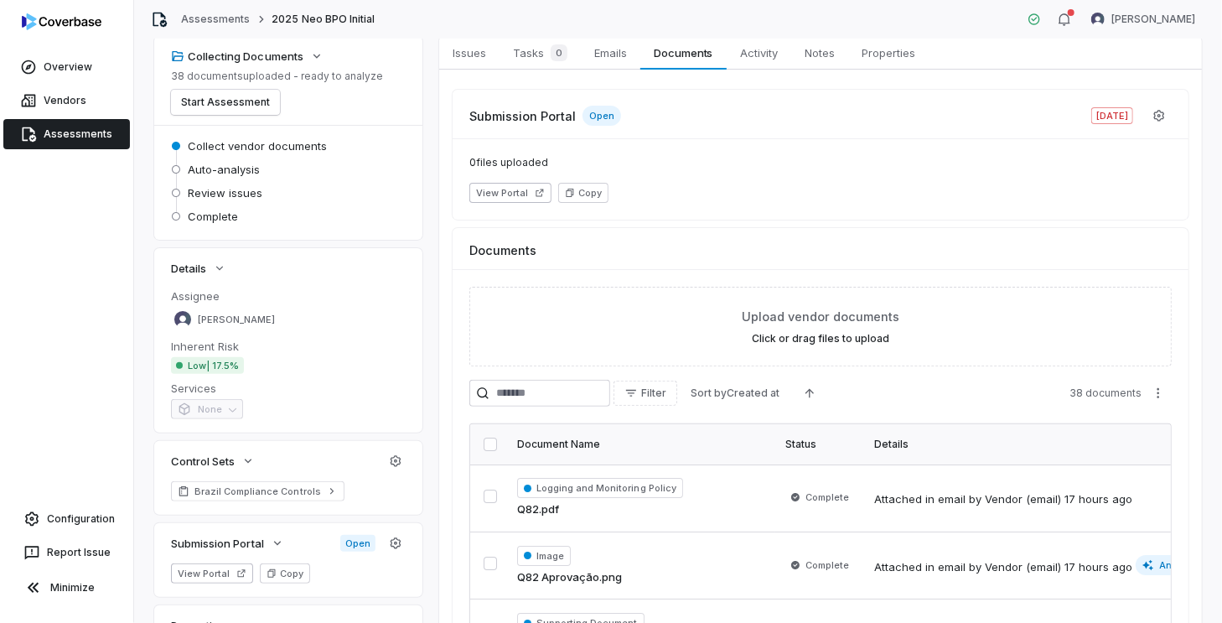
click at [239, 163] on span "Auto-analysis" at bounding box center [224, 169] width 72 height 15
click at [979, 224] on div "Submission Portal Open [DATE] 0 files uploaded View Portal Copy Documents Uploa…" at bounding box center [821, 468] width 736 height 757
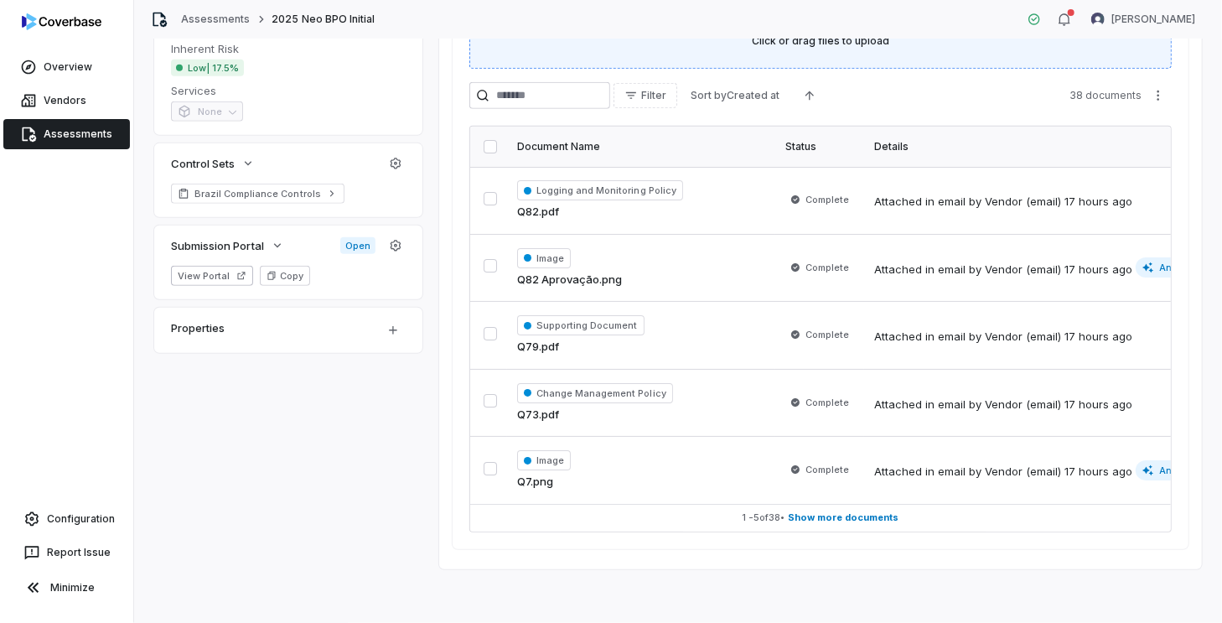
scroll to position [387, 0]
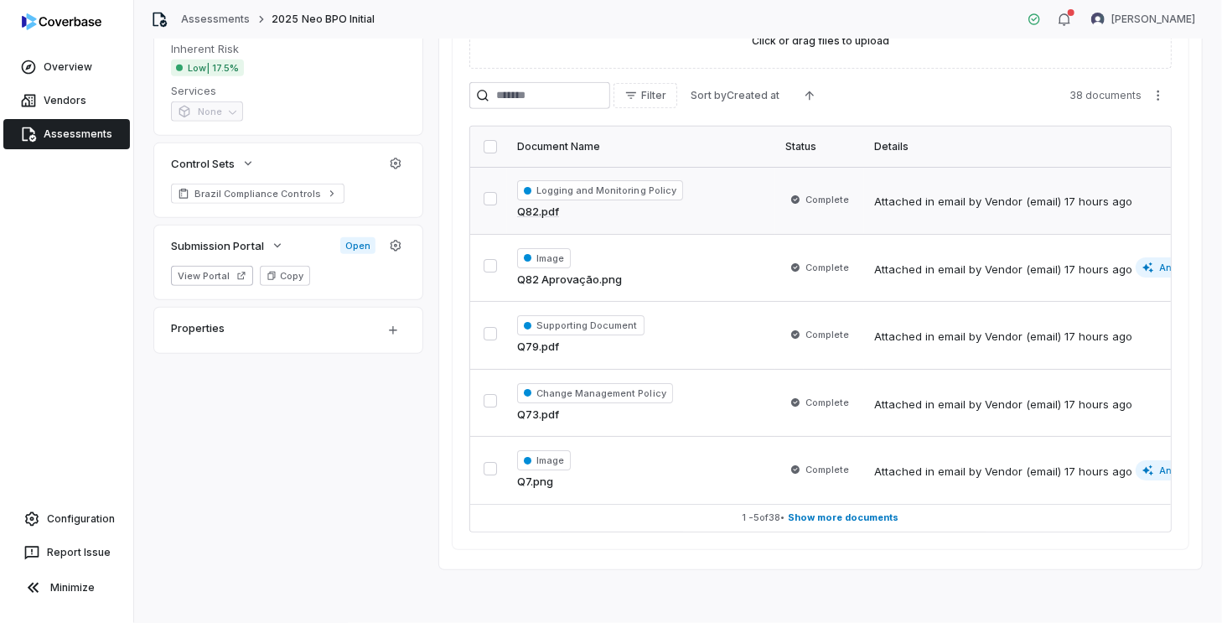
click at [1052, 199] on div "by Vendor (email)" at bounding box center [1015, 202] width 92 height 17
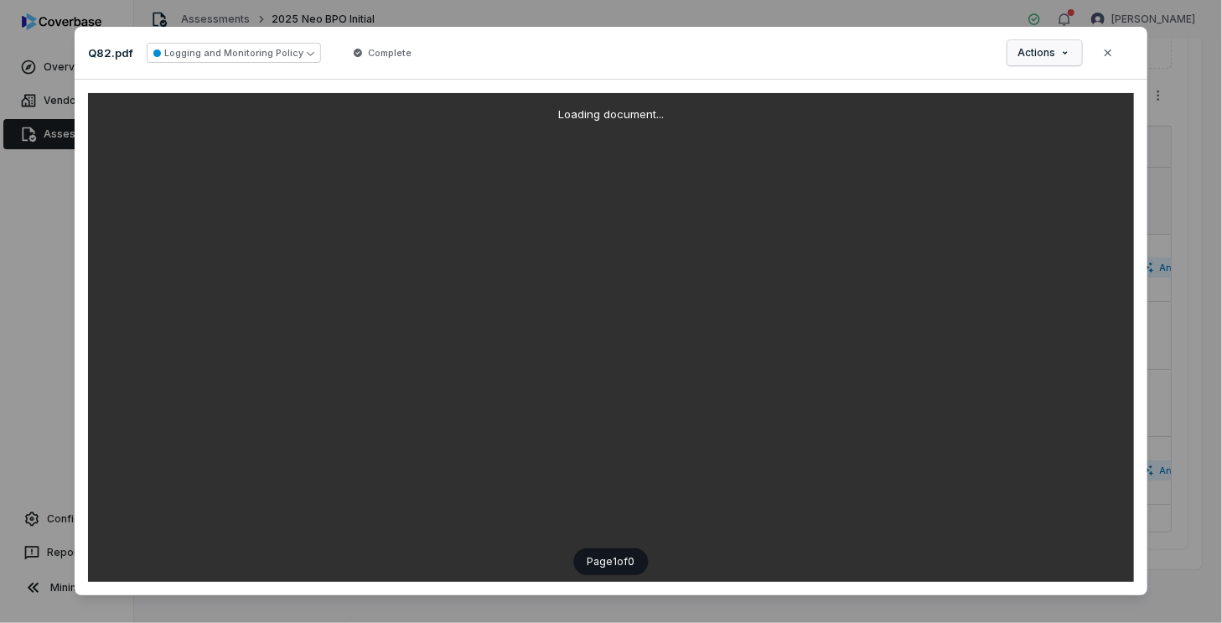
click at [1057, 46] on div "Document Preview Q82.pdf Logging and Monitoring Policy Complete Actions Close L…" at bounding box center [611, 316] width 1222 height 633
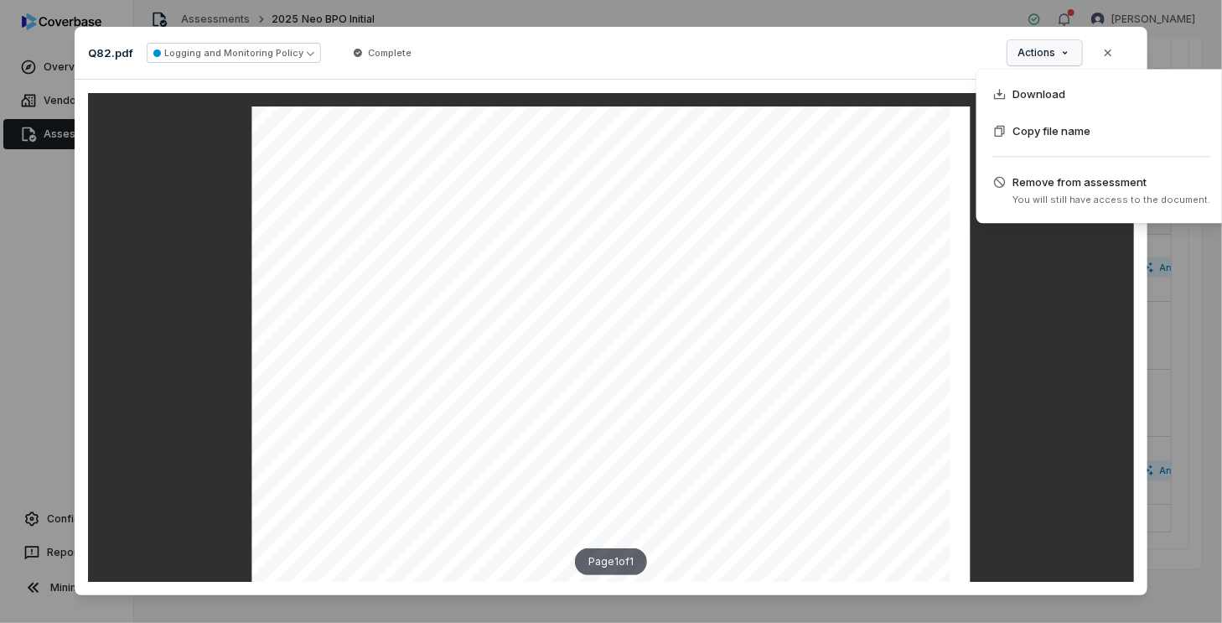
click at [1057, 46] on div "Document Preview Q82.pdf Logging and Monitoring Policy Complete Actions Close P…" at bounding box center [611, 316] width 1222 height 633
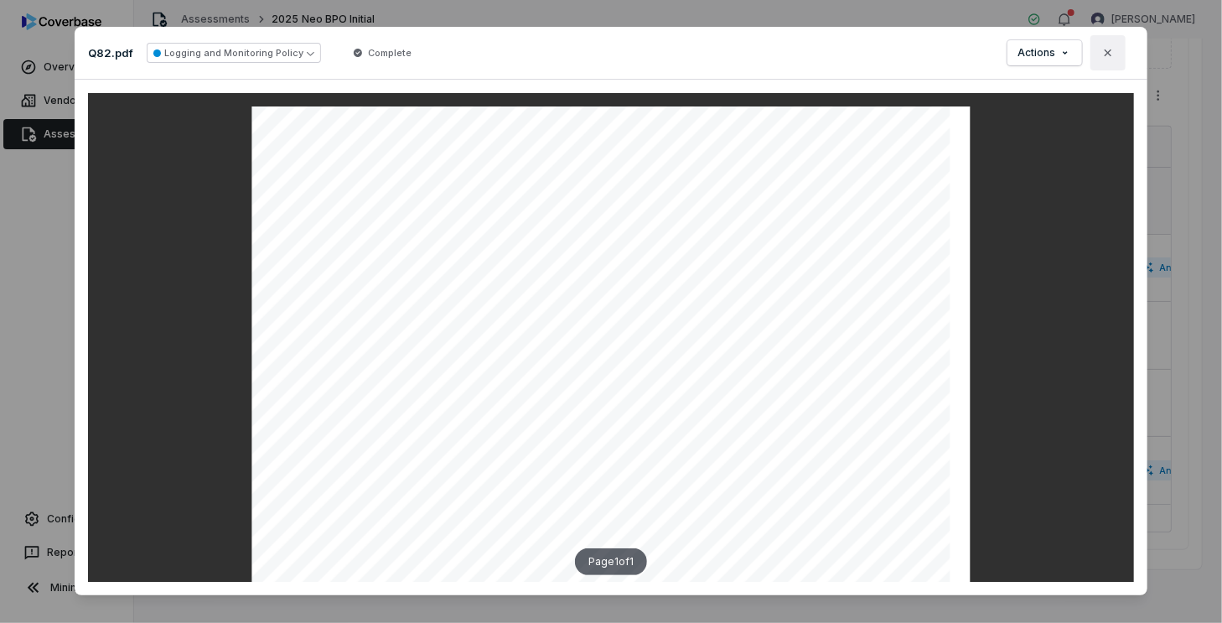
click at [1113, 51] on button "Close" at bounding box center [1108, 52] width 35 height 35
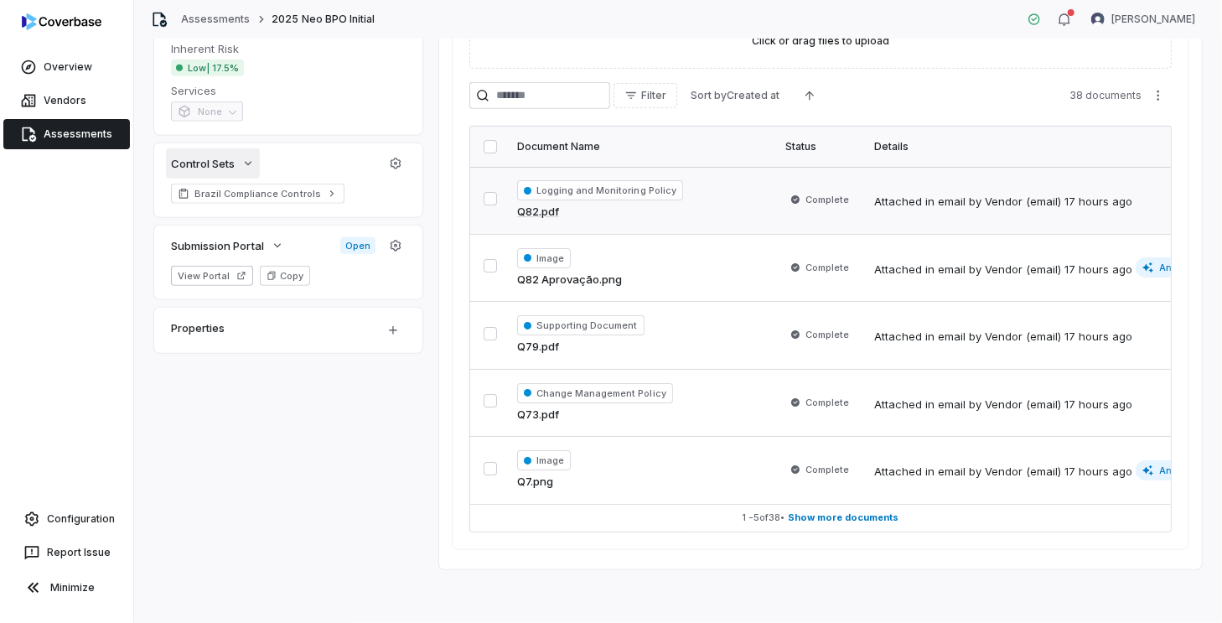
click at [255, 164] on icon "button" at bounding box center [247, 163] width 13 height 13
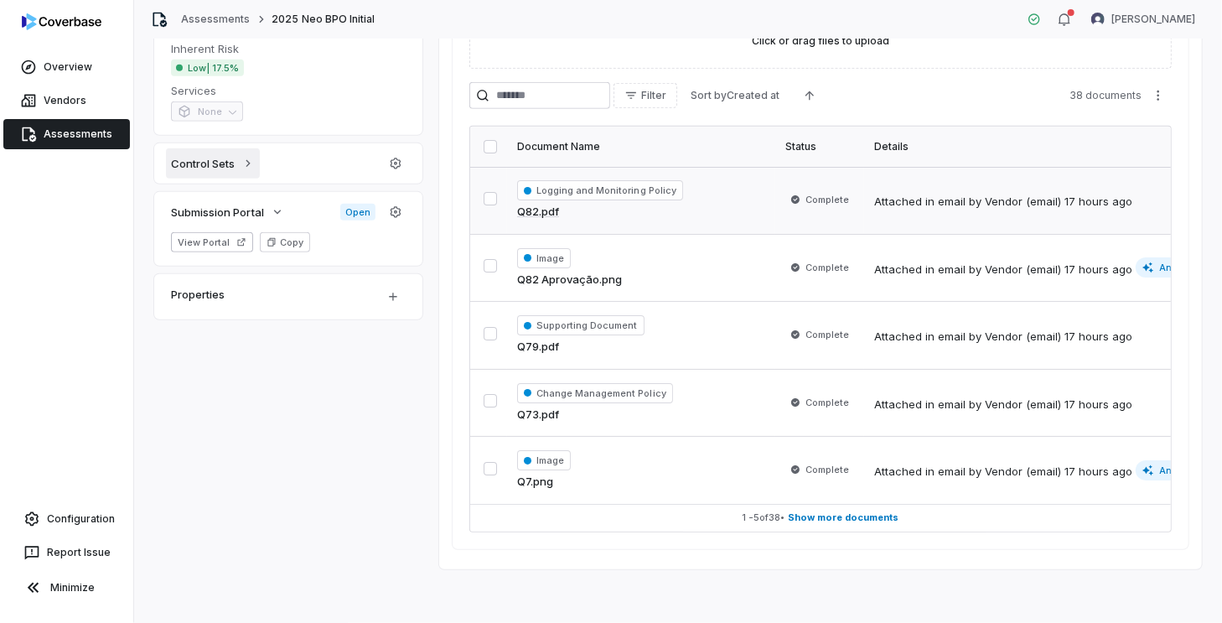
click at [253, 163] on icon "button" at bounding box center [247, 163] width 13 height 13
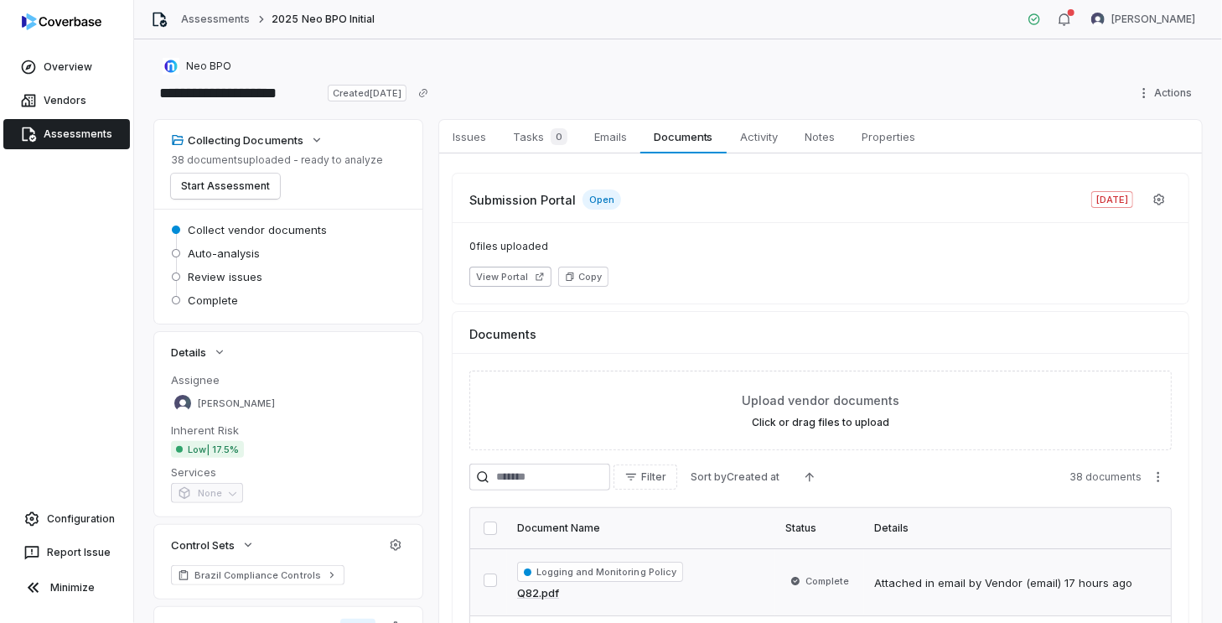
click at [626, 283] on div "View Portal Copy" at bounding box center [821, 277] width 703 height 20
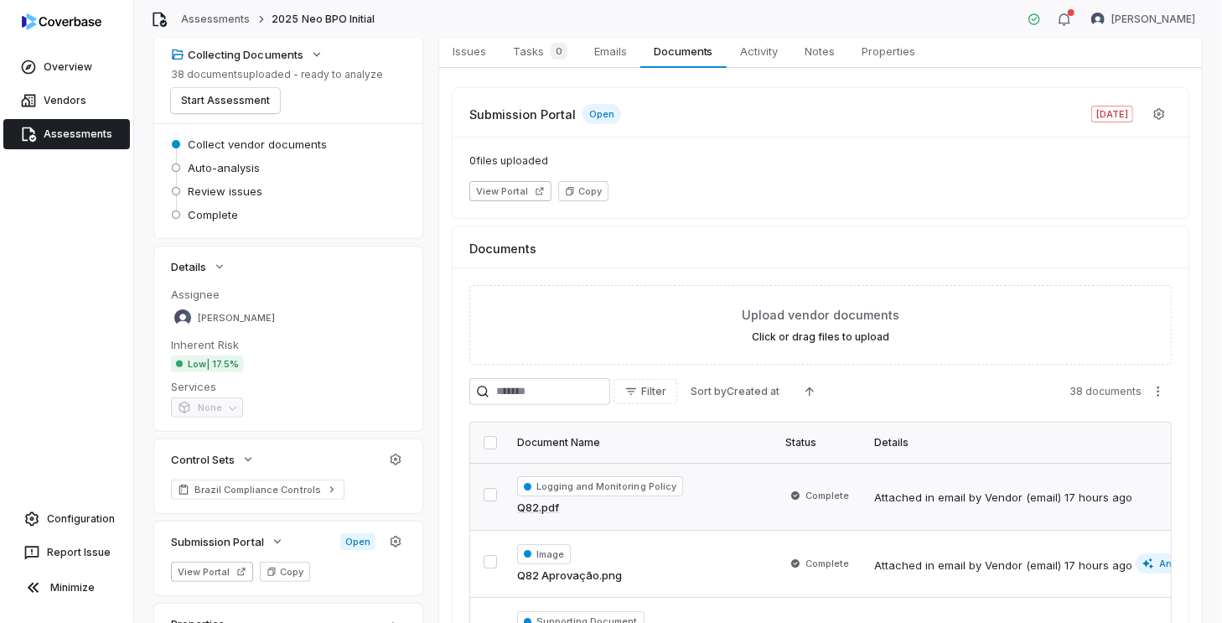
scroll to position [168, 0]
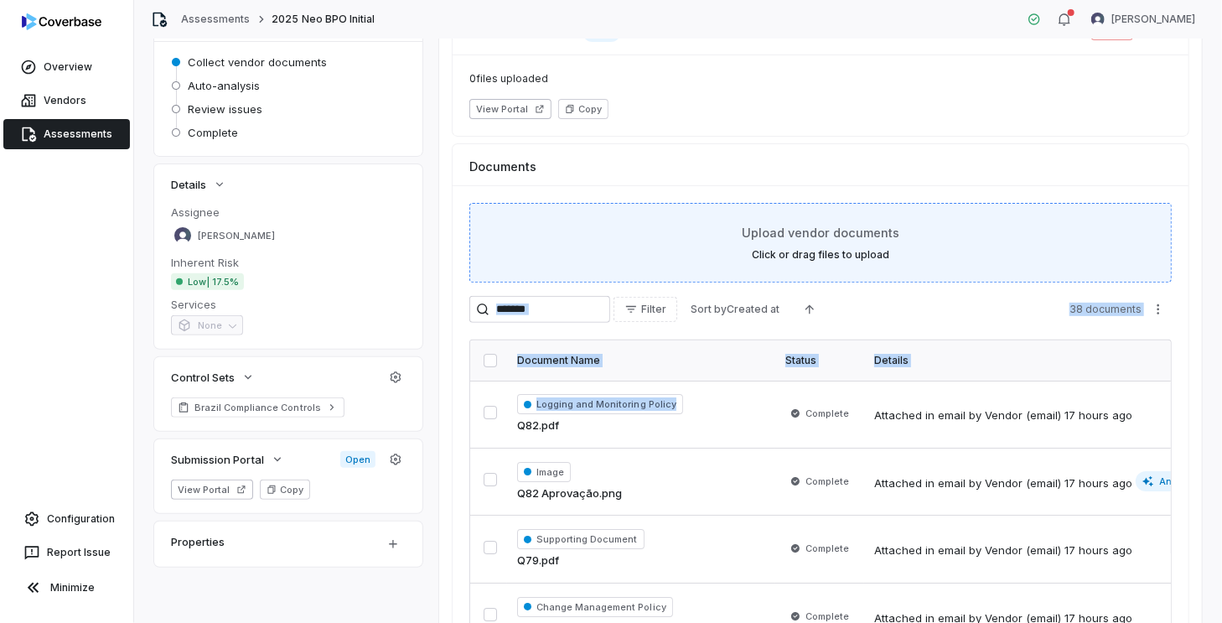
drag, startPoint x: 714, startPoint y: 417, endPoint x: 761, endPoint y: 224, distance: 198.5
click at [761, 224] on div "Upload vendor documents Click or drag files to upload Filter Sort by Created at…" at bounding box center [821, 474] width 736 height 578
click at [821, 256] on label "Click or drag files to upload" at bounding box center [821, 254] width 138 height 13
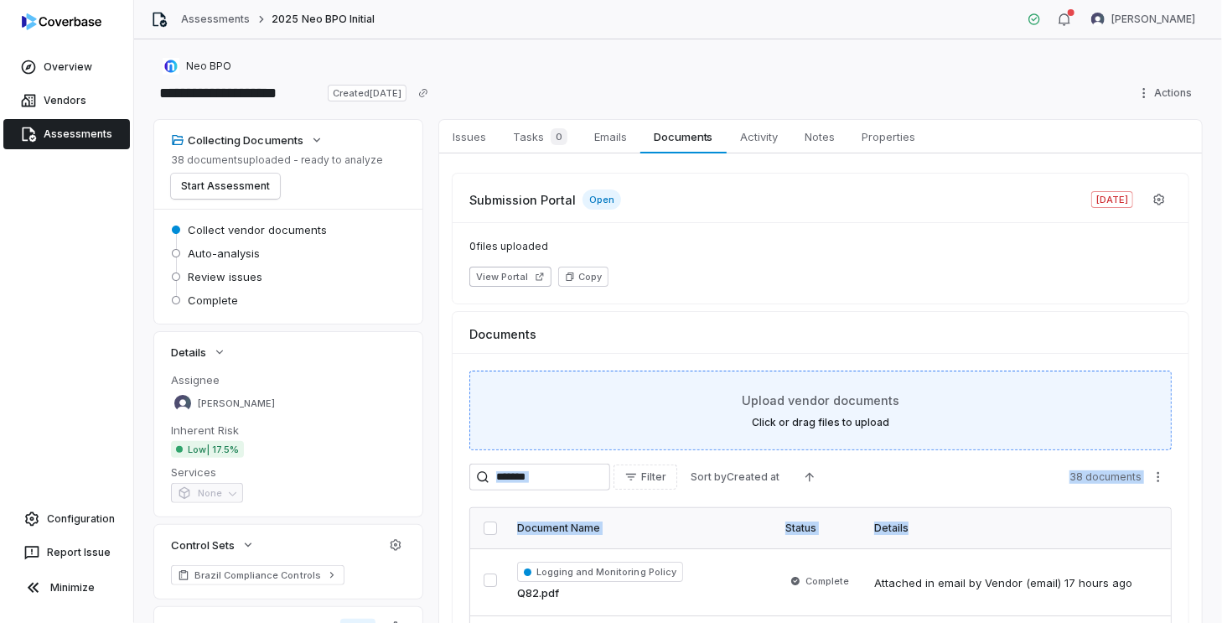
scroll to position [335, 0]
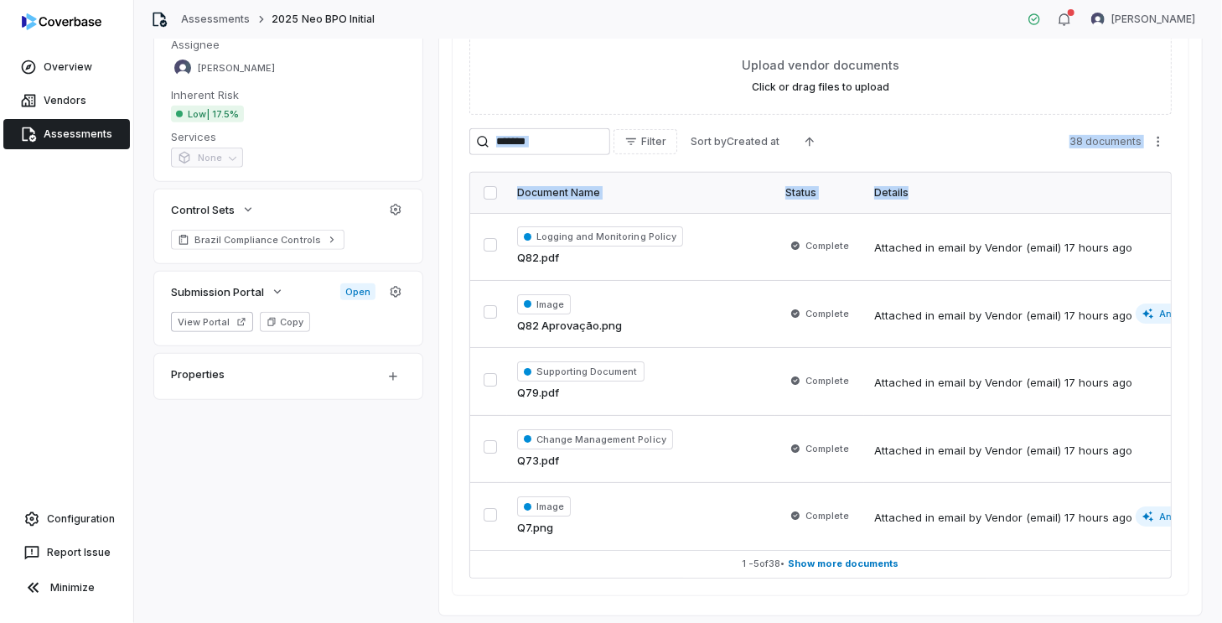
click at [991, 186] on div "Details" at bounding box center [1062, 192] width 377 height 13
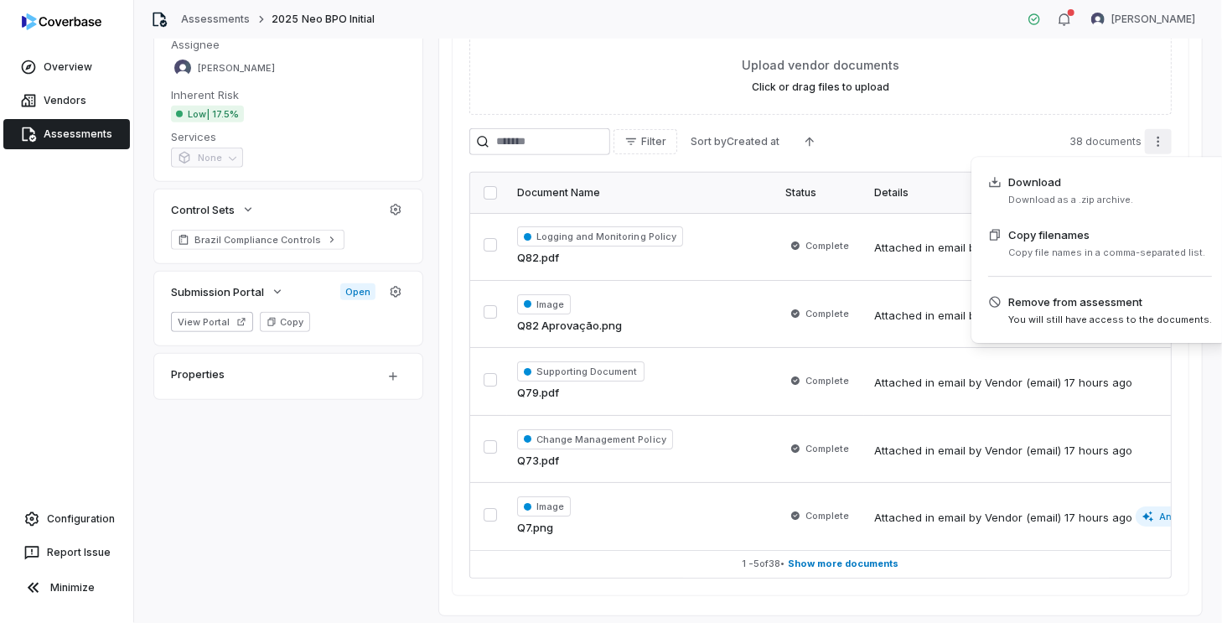
click at [1150, 141] on html "**********" at bounding box center [611, 311] width 1222 height 623
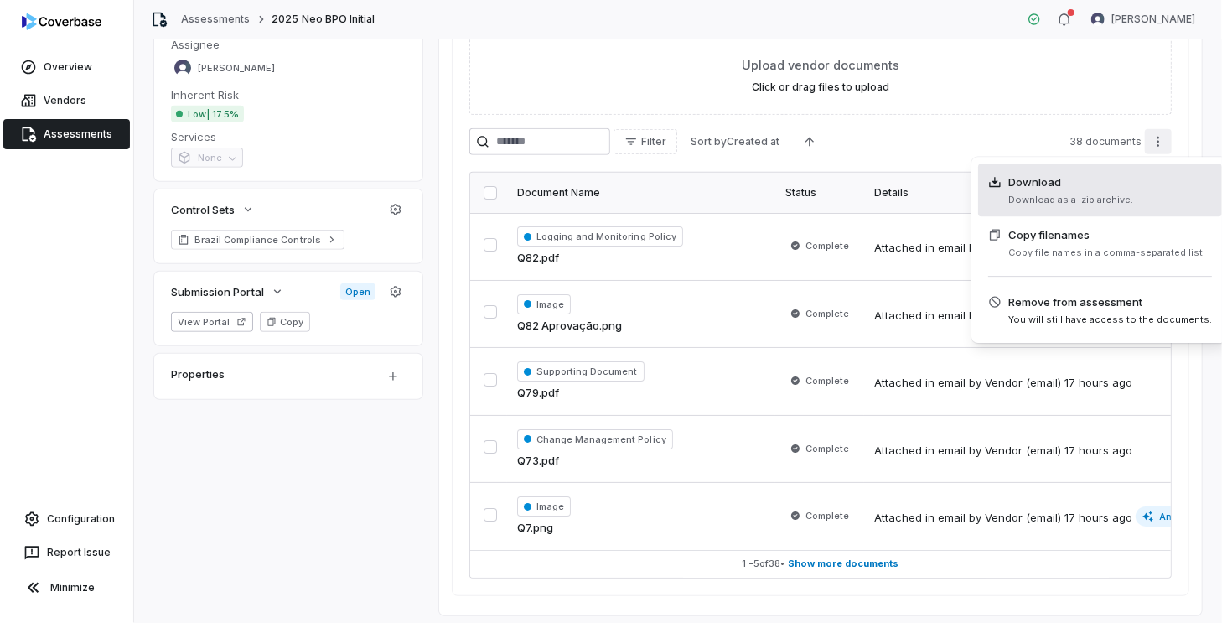
click at [1078, 197] on span "Download as a .zip archive." at bounding box center [1071, 200] width 125 height 13
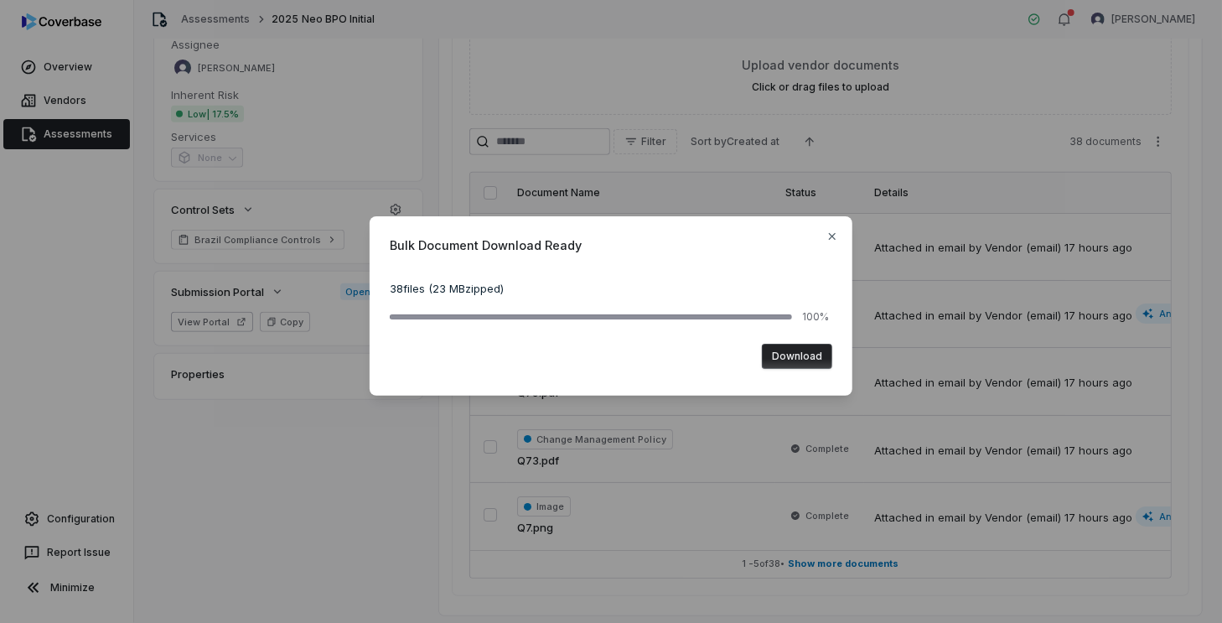
click at [812, 365] on button "Download" at bounding box center [797, 356] width 70 height 25
click at [838, 235] on icon "button" at bounding box center [832, 236] width 13 height 13
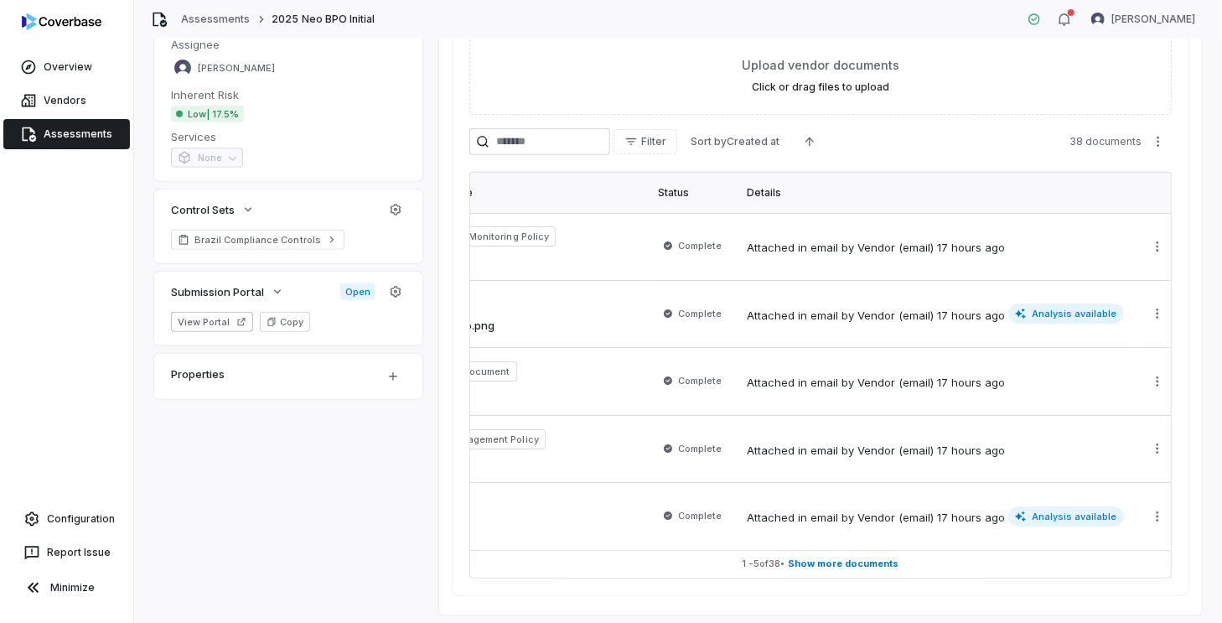
scroll to position [0, 134]
click at [1046, 314] on span "Analysis available" at bounding box center [1060, 314] width 116 height 20
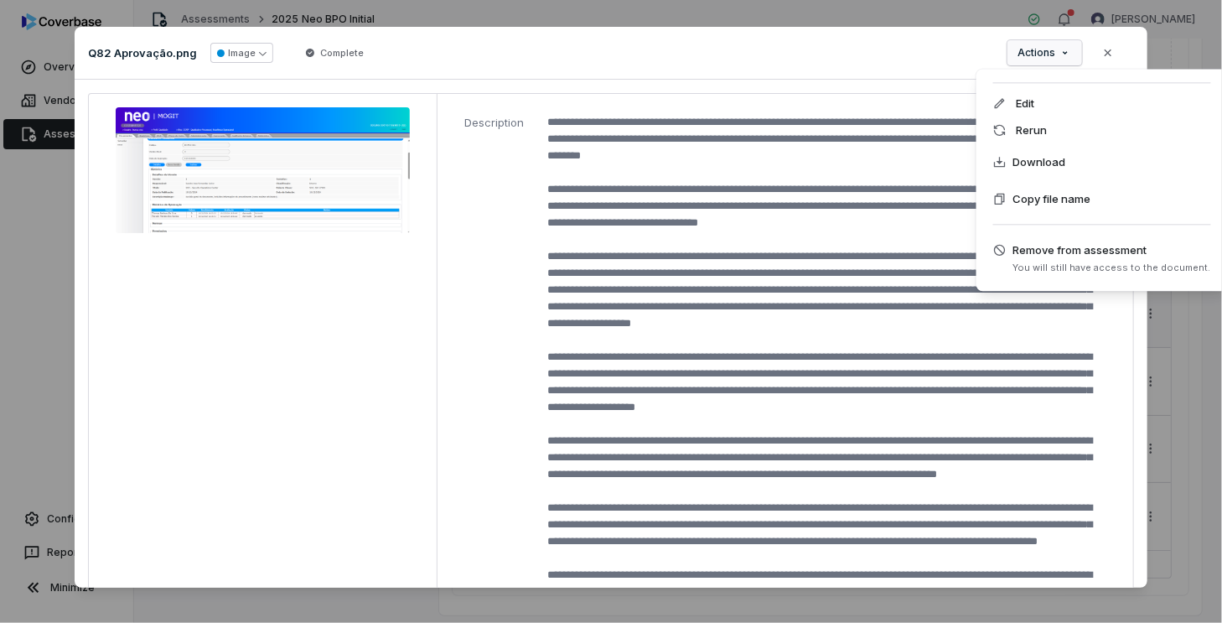
click at [1061, 48] on div "Document Preview Q82 Aprovação.png Image Complete Actions Close Description" at bounding box center [611, 312] width 1222 height 625
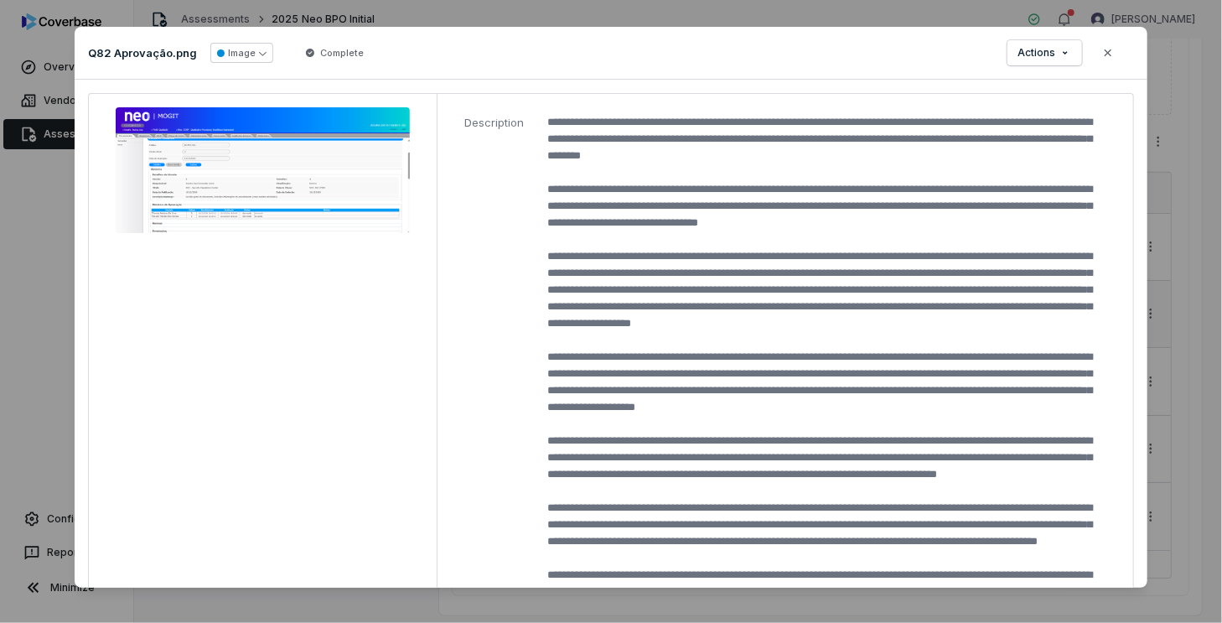
click at [1189, 267] on div "Document Preview Q82 Aprovação.png Image Complete Actions Close Description" at bounding box center [611, 311] width 1222 height 623
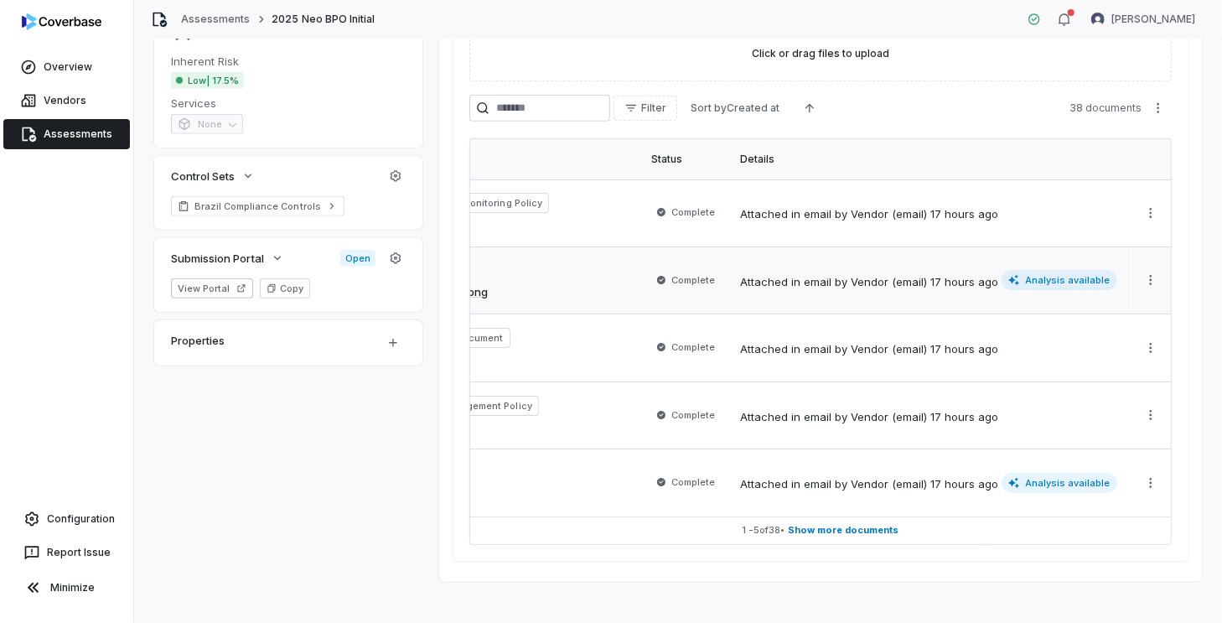
scroll to position [387, 0]
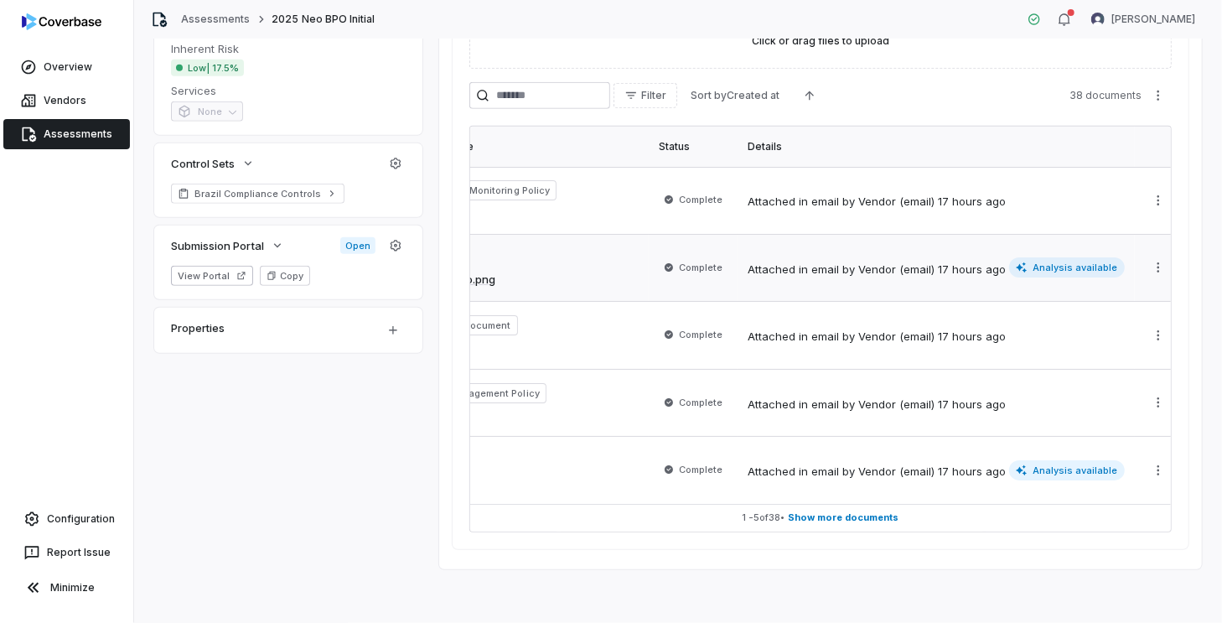
drag, startPoint x: 949, startPoint y: 532, endPoint x: 939, endPoint y: 533, distance: 10.1
click at [941, 533] on div "Upload vendor documents Click or drag files to upload Filter Sort by Created at…" at bounding box center [821, 260] width 736 height 578
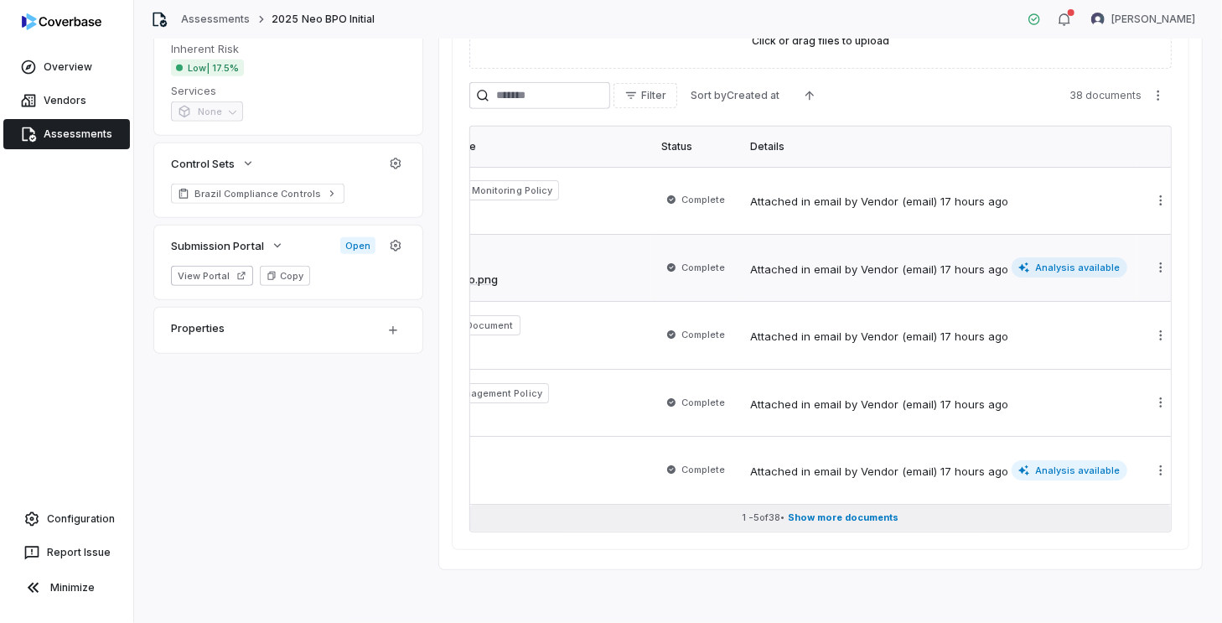
drag, startPoint x: 939, startPoint y: 533, endPoint x: 752, endPoint y: 520, distance: 187.4
click at [752, 520] on div "Upload vendor documents Click or drag files to upload Filter Sort by Created at…" at bounding box center [821, 260] width 736 height 578
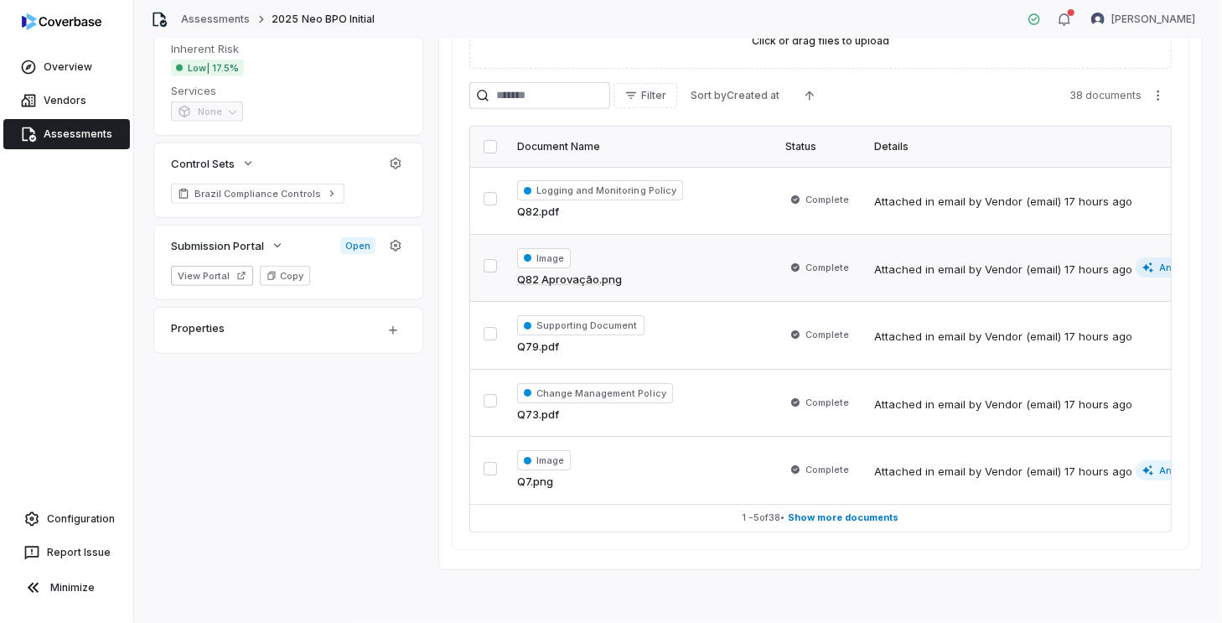
scroll to position [0, 134]
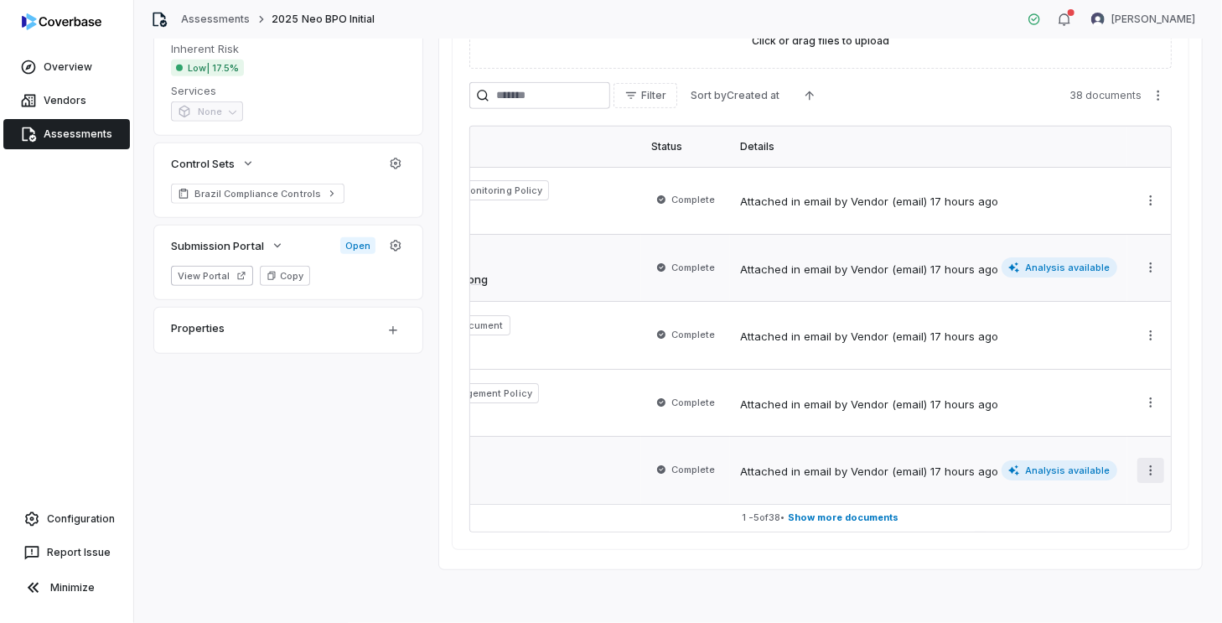
click at [1137, 465] on html "**********" at bounding box center [611, 311] width 1222 height 623
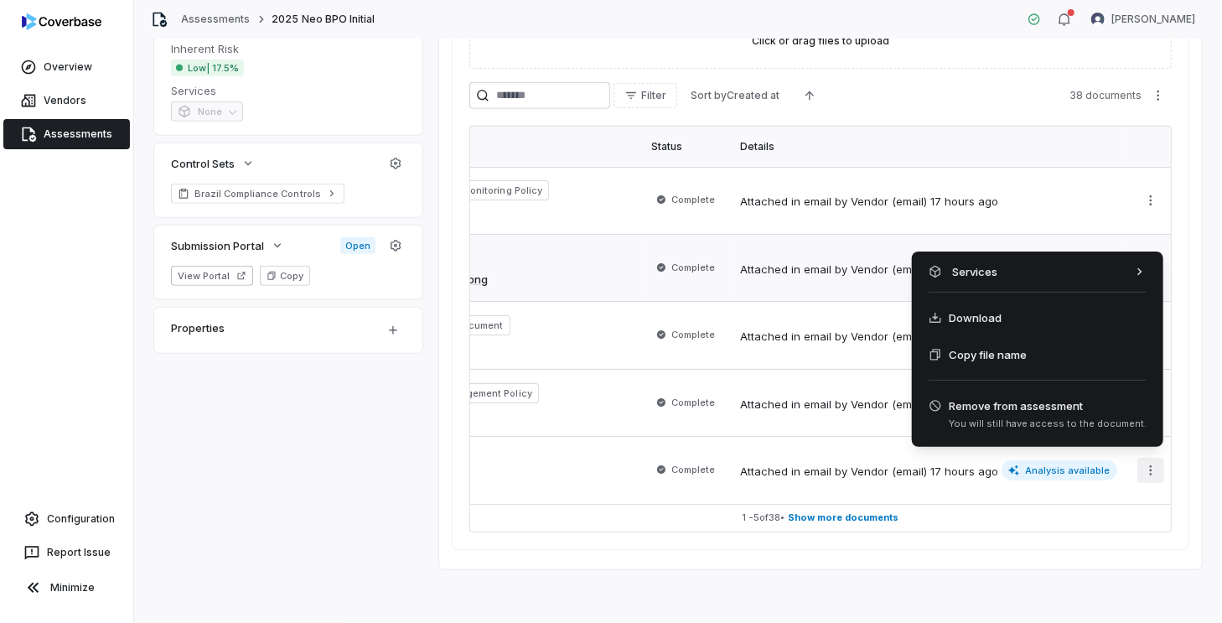
click at [1046, 467] on html "**********" at bounding box center [611, 311] width 1222 height 623
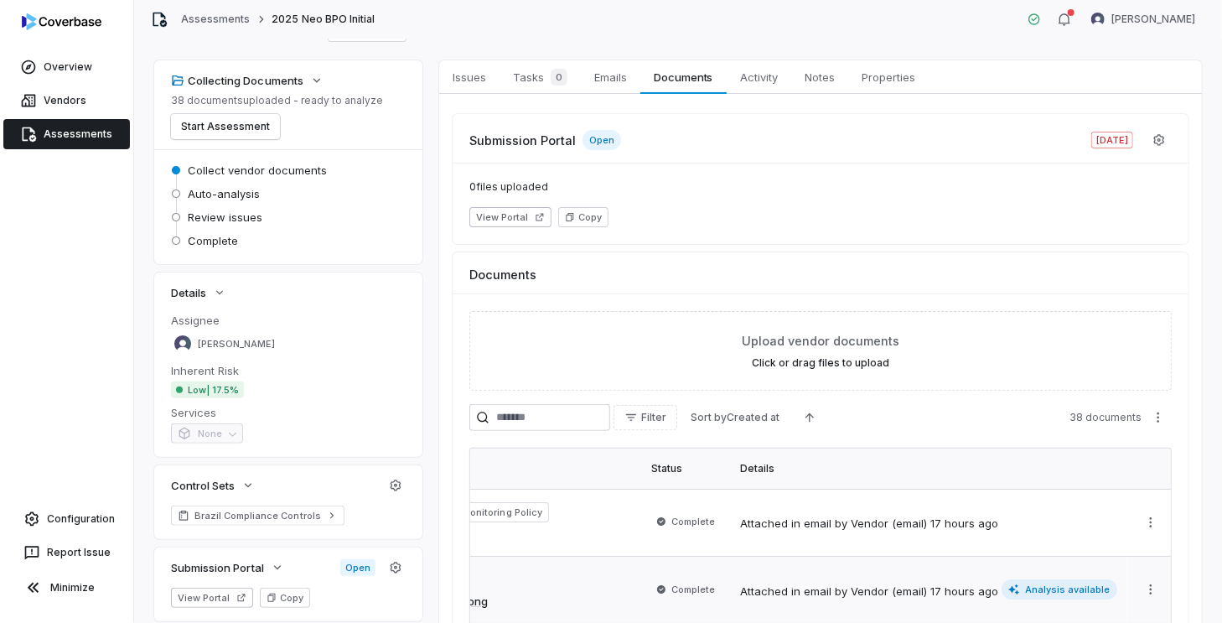
scroll to position [0, 0]
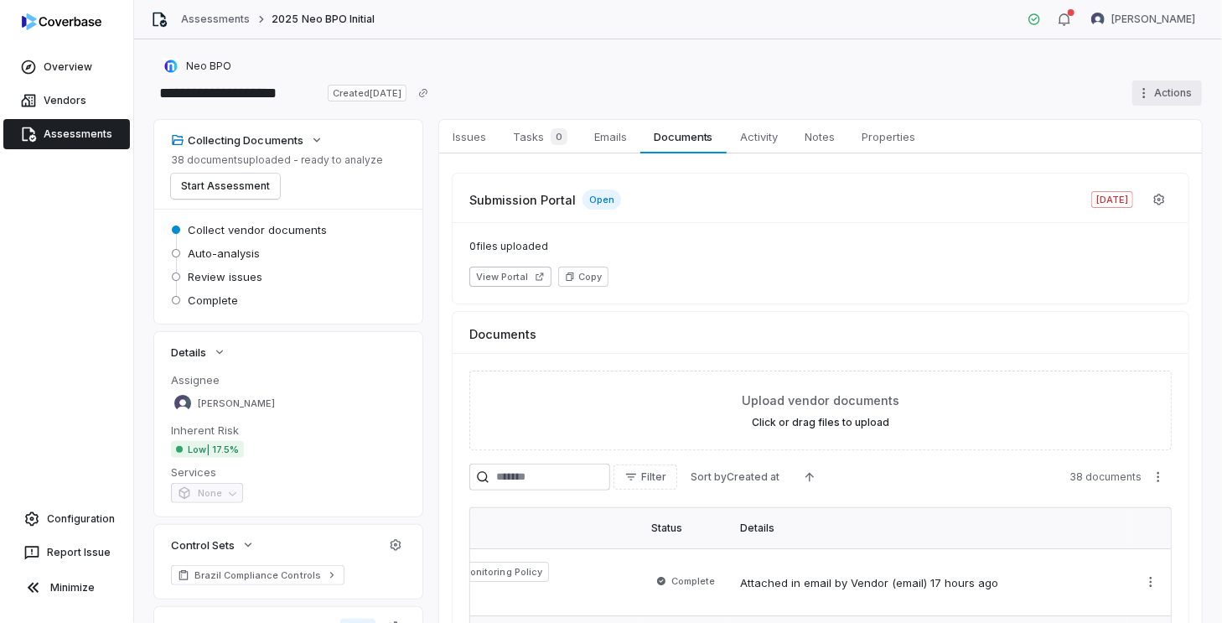
click at [1175, 89] on html "**********" at bounding box center [611, 311] width 1222 height 623
click at [995, 99] on html "**********" at bounding box center [611, 311] width 1222 height 623
click at [834, 141] on span "Notes" at bounding box center [820, 137] width 44 height 22
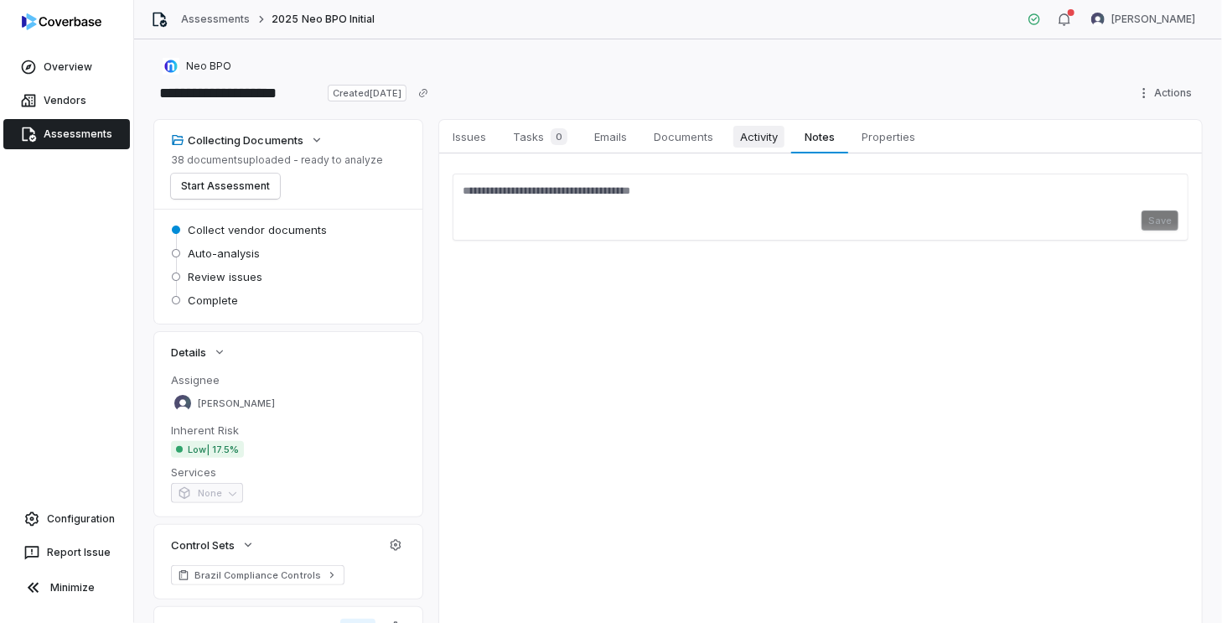
click at [767, 133] on span "Activity" at bounding box center [759, 137] width 51 height 22
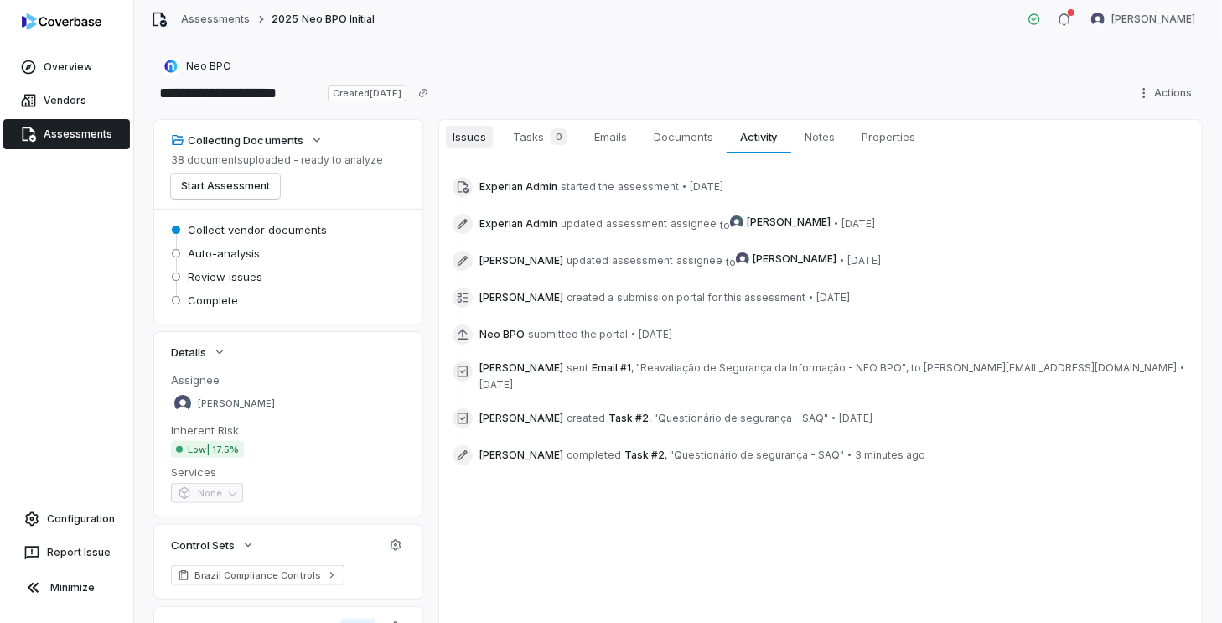
click at [488, 137] on span "Issues" at bounding box center [469, 137] width 47 height 22
